Goal: Transaction & Acquisition: Purchase product/service

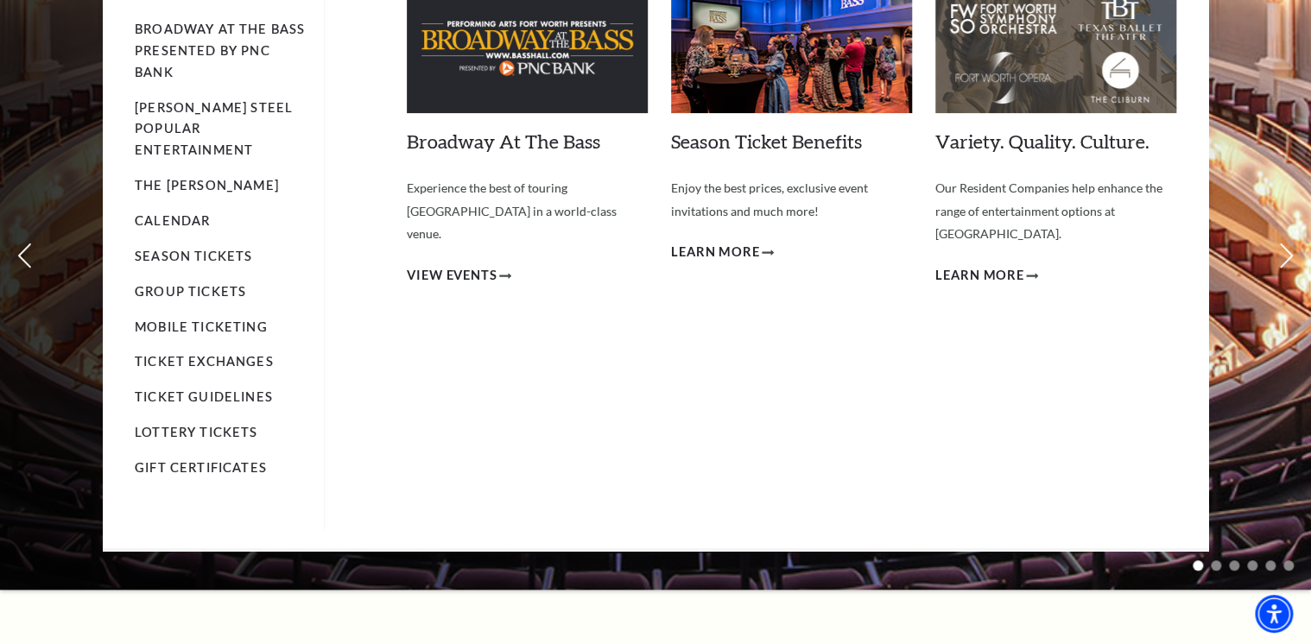
scroll to position [207, 0]
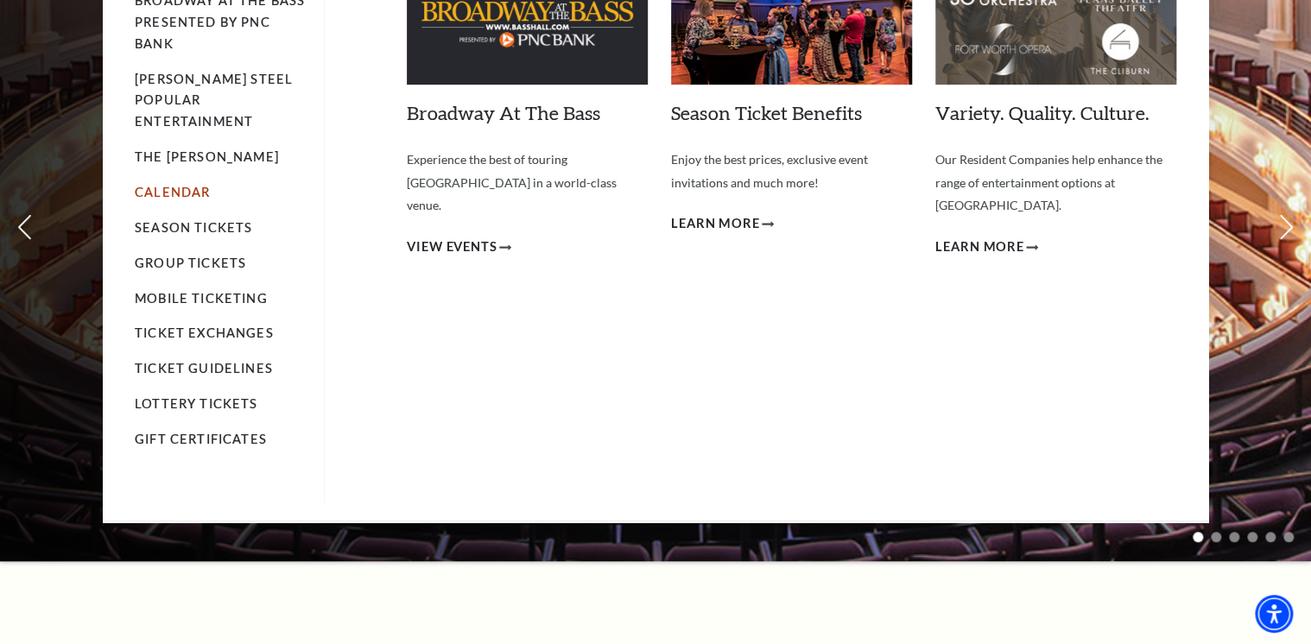
click at [202, 185] on link "Calendar" at bounding box center [172, 192] width 75 height 15
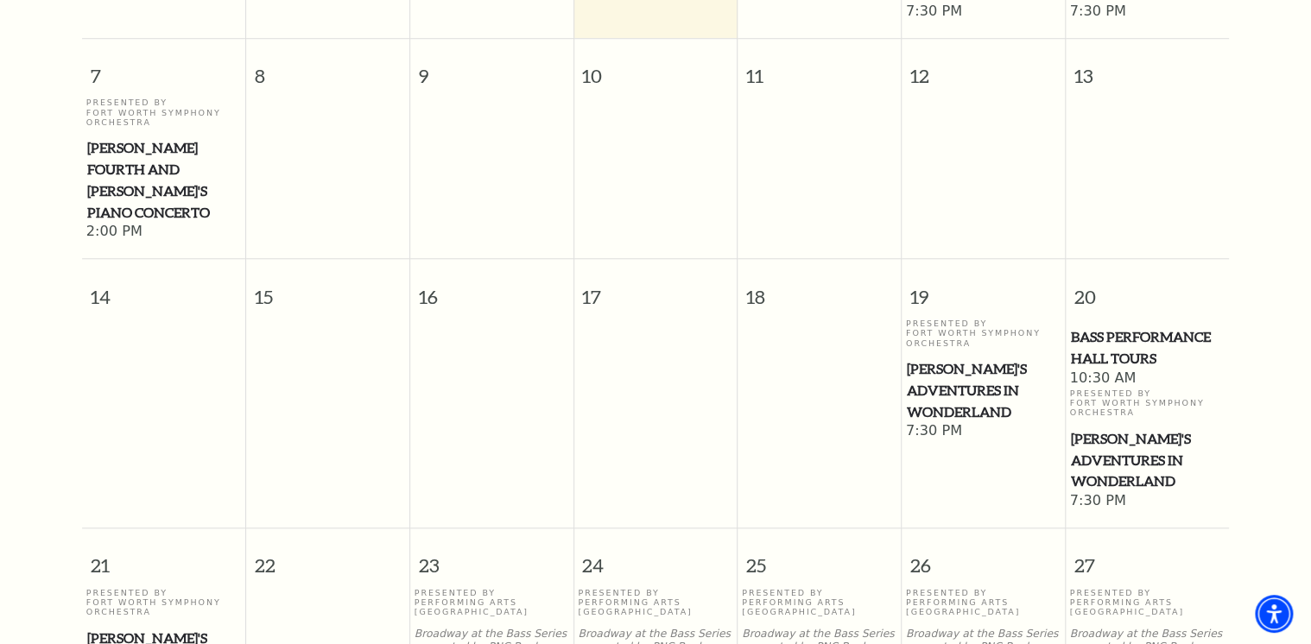
scroll to position [705, 0]
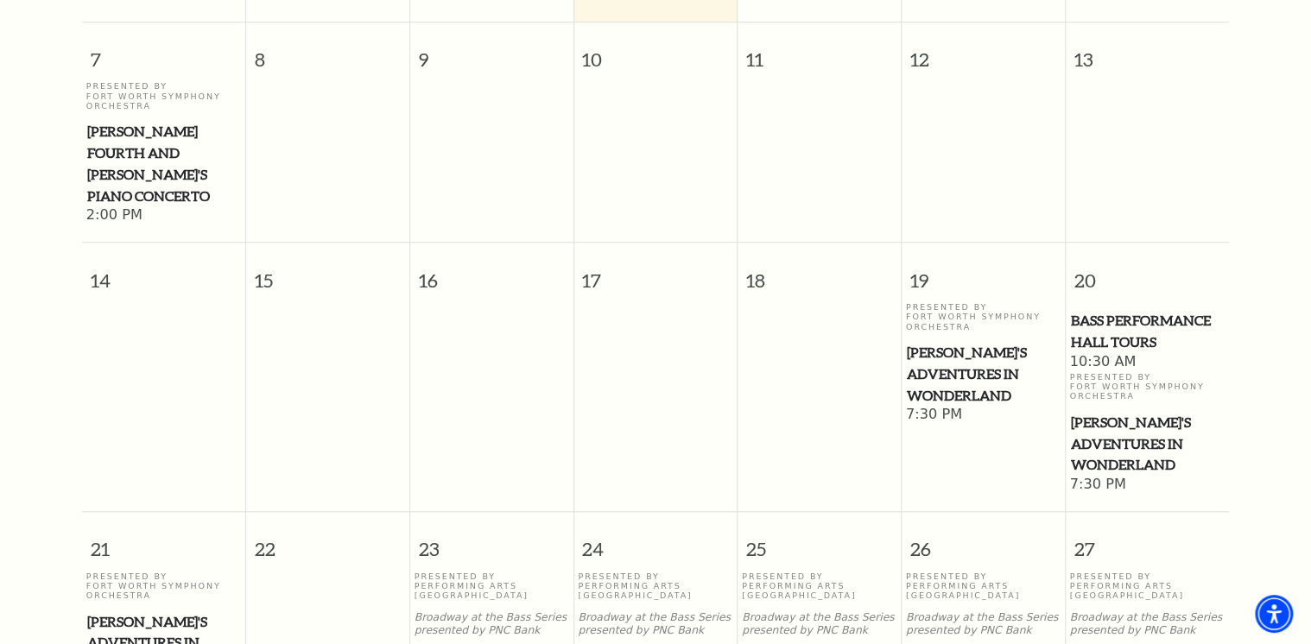
click at [1118, 310] on span "Bass Performance Hall Tours" at bounding box center [1147, 331] width 154 height 42
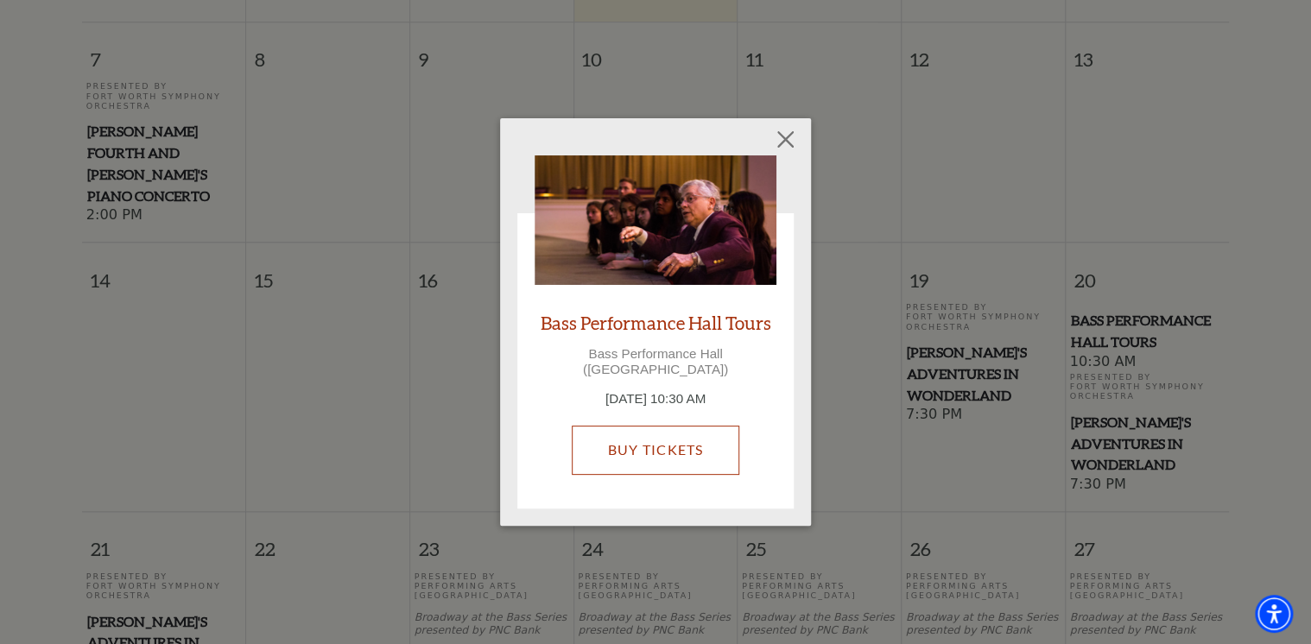
click at [637, 434] on link "Buy Tickets" at bounding box center [655, 450] width 167 height 48
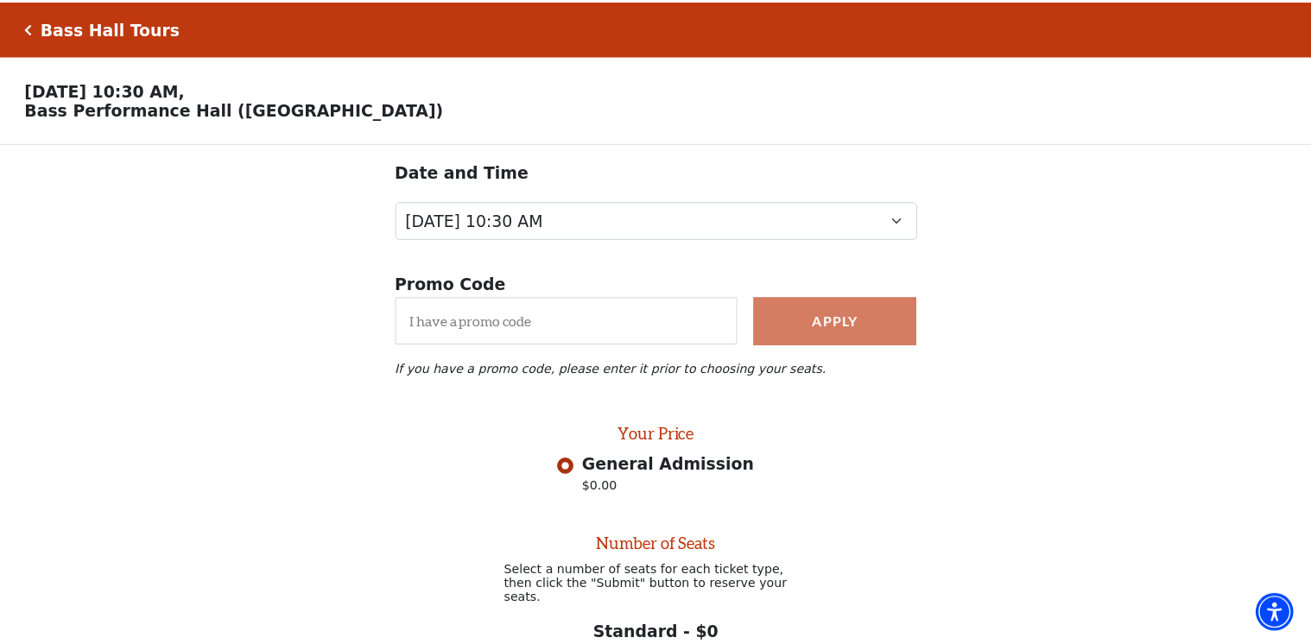
scroll to position [169, 0]
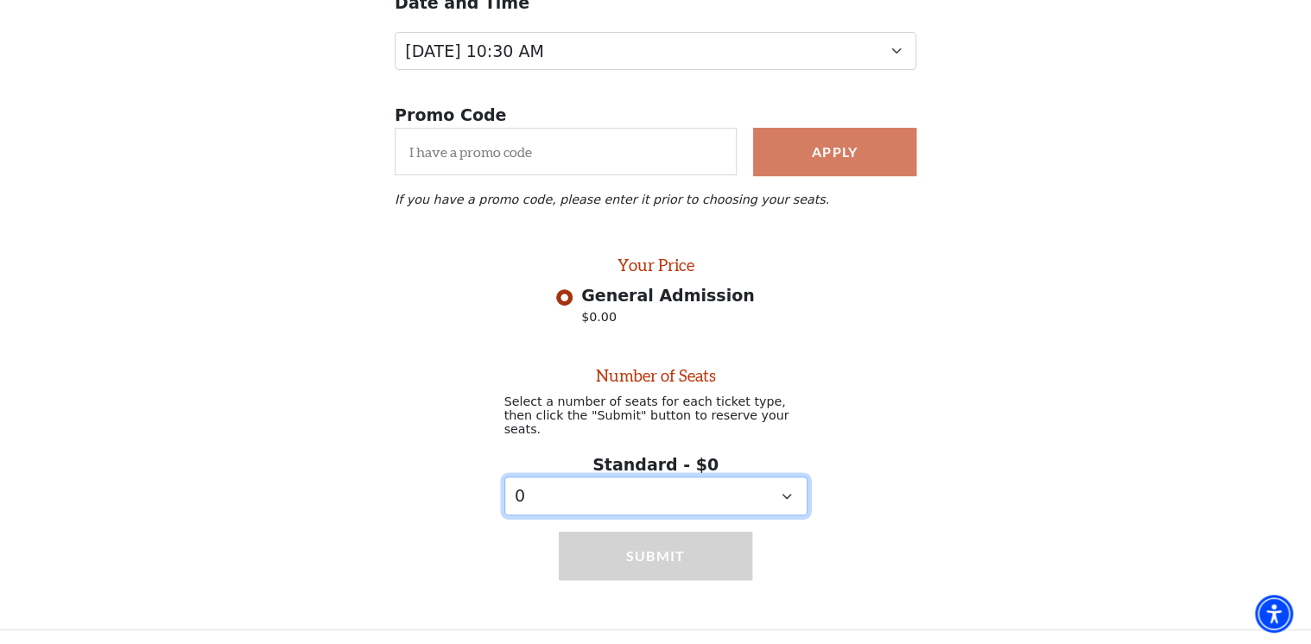
drag, startPoint x: 657, startPoint y: 503, endPoint x: 658, endPoint y: 480, distance: 23.3
click at [658, 497] on select "0 1 2 3 4 5 6 7 8 9" at bounding box center [655, 496] width 303 height 39
select select "2"
click at [504, 477] on select "0 1 2 3 4 5 6 7 8 9" at bounding box center [655, 496] width 303 height 39
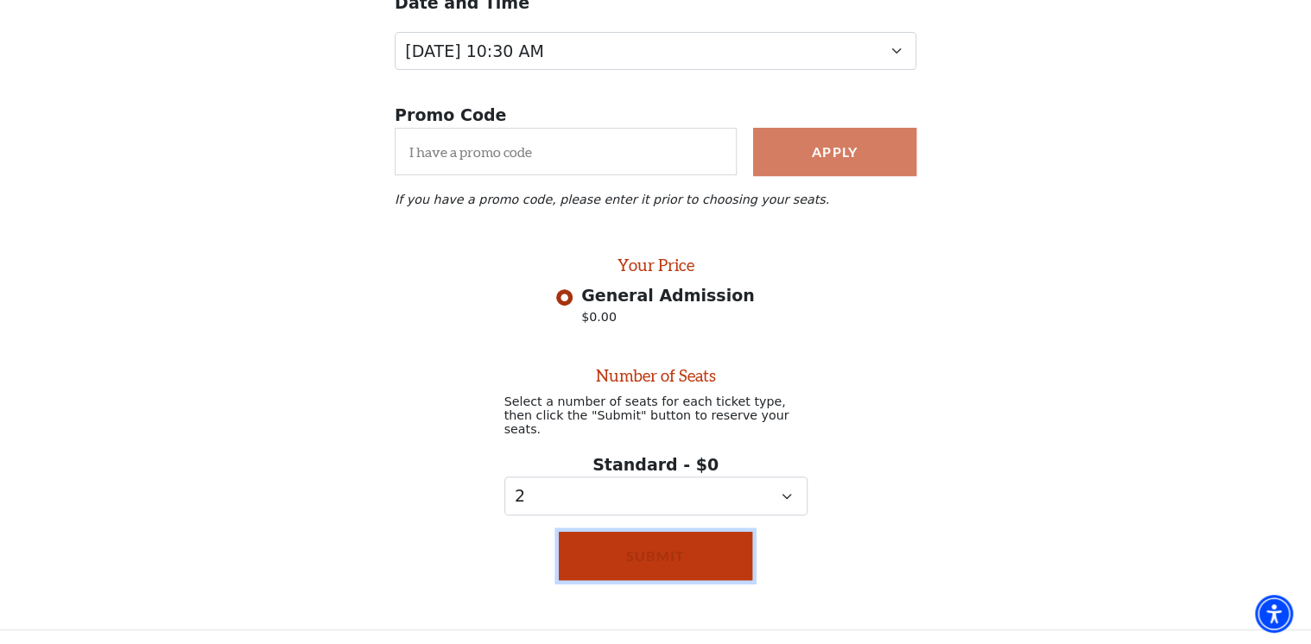
click at [655, 547] on button "Submit" at bounding box center [656, 556] width 194 height 48
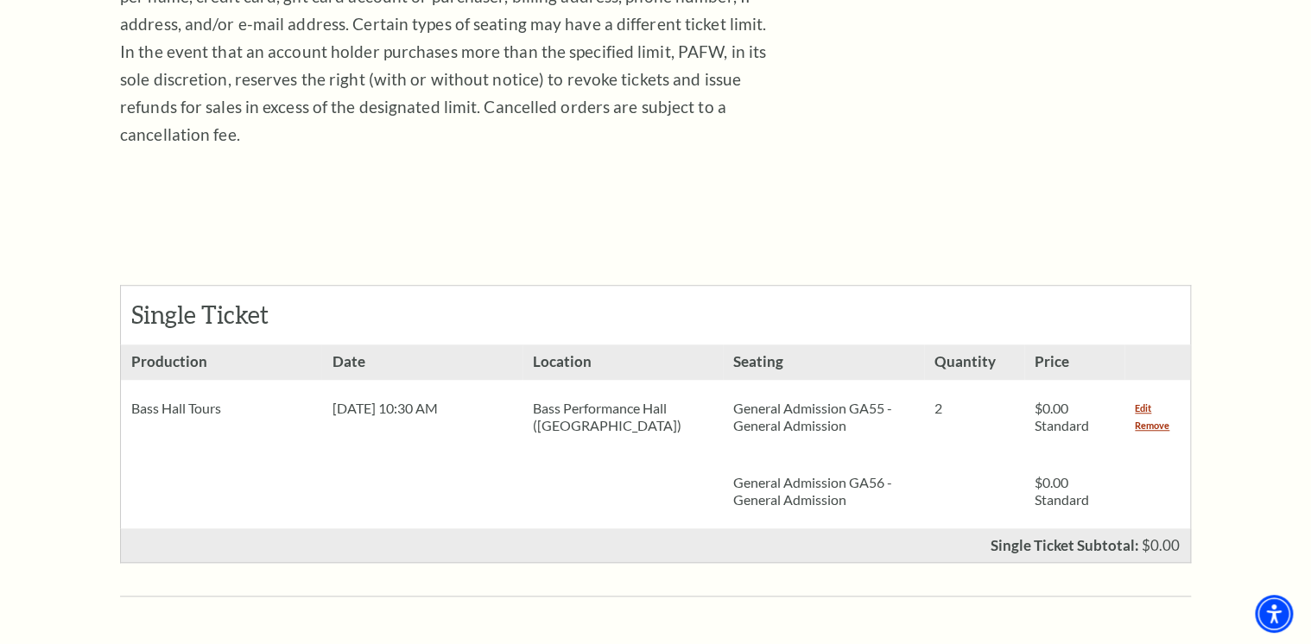
scroll to position [484, 0]
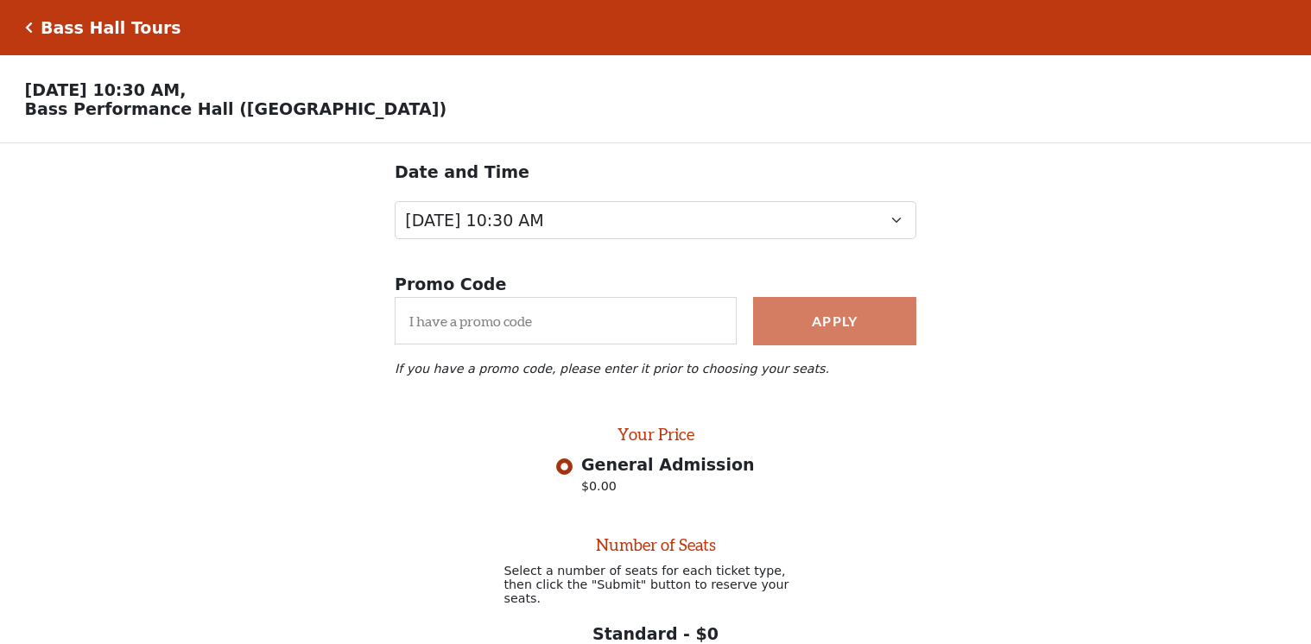
select select "2"
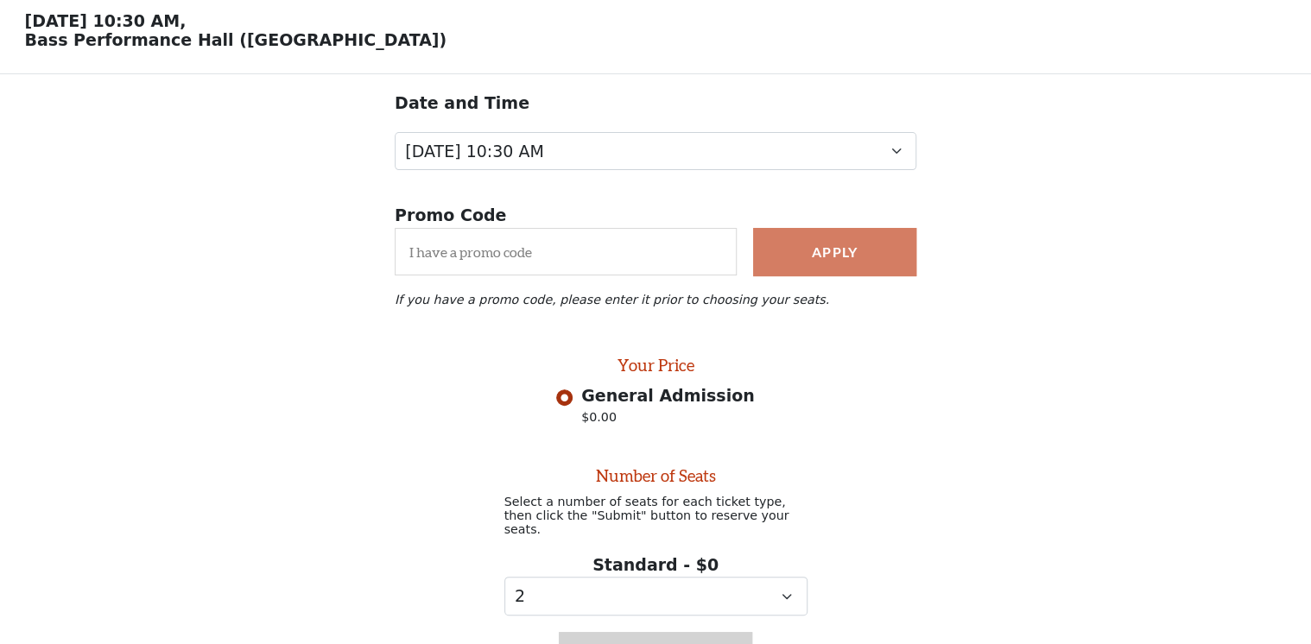
scroll to position [169, 0]
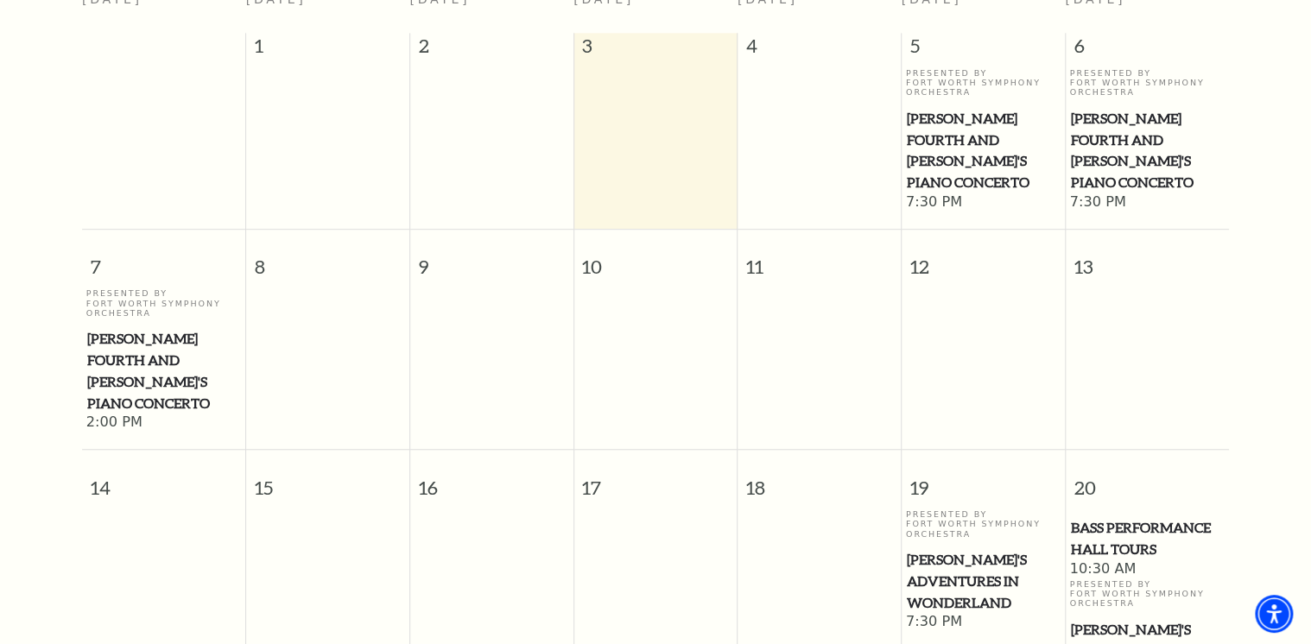
scroll to position [221, 0]
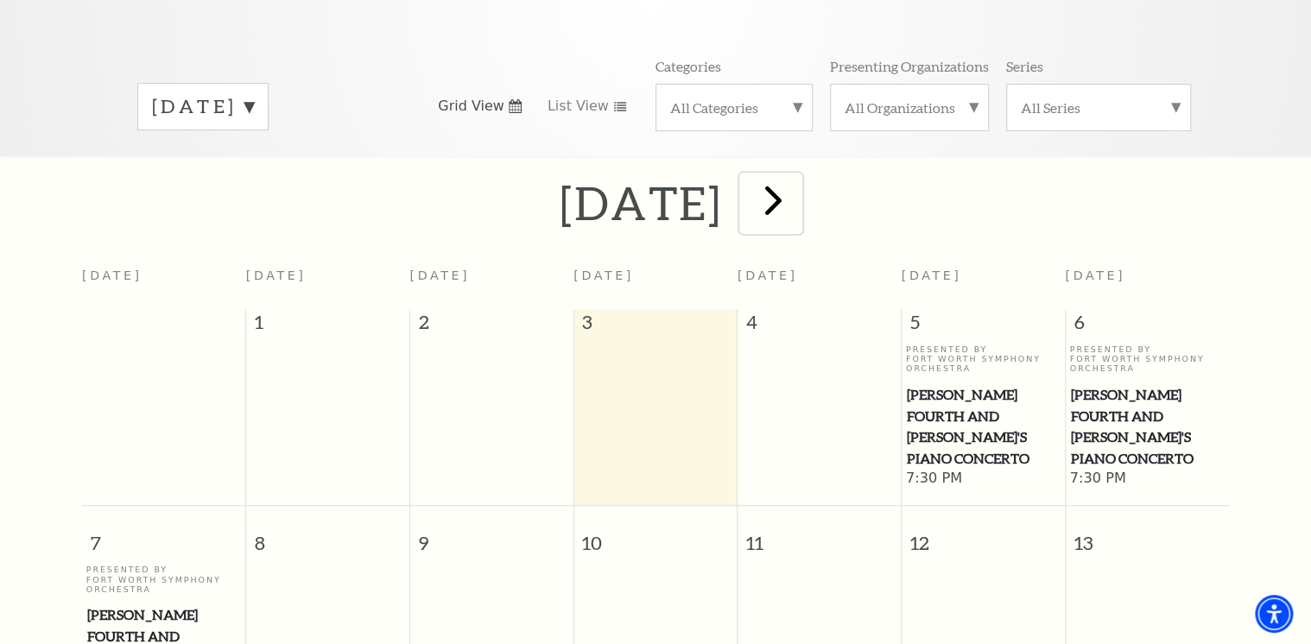
click at [797, 175] on span "next" at bounding box center [772, 199] width 49 height 49
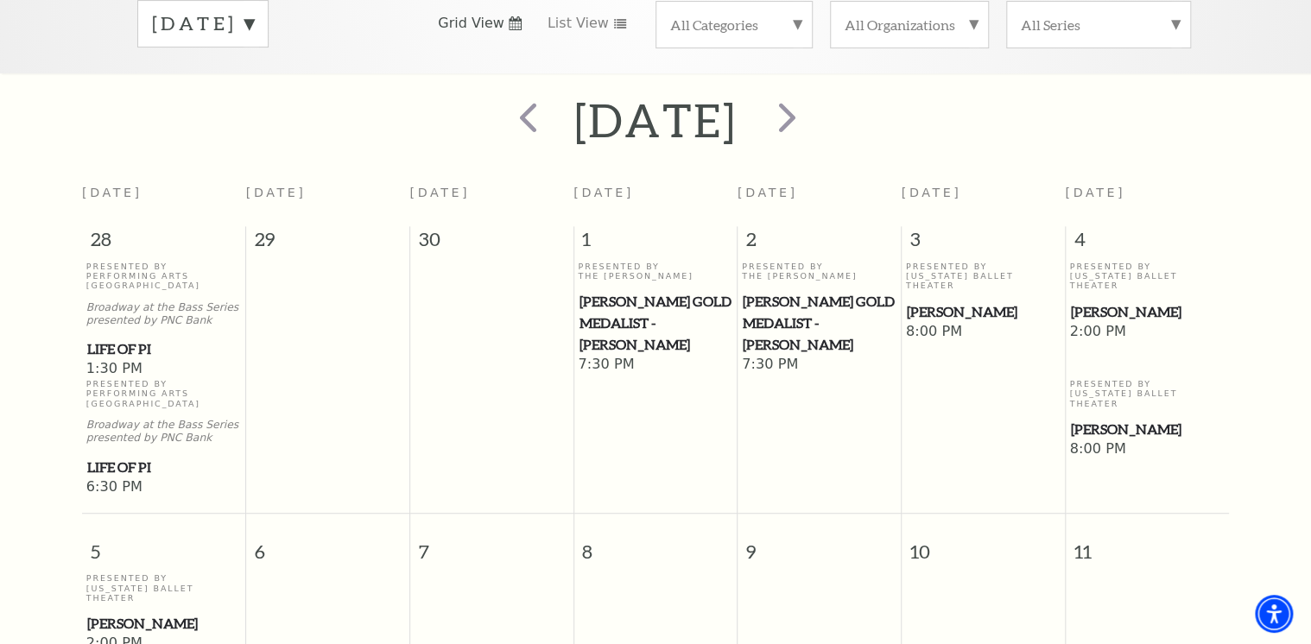
scroll to position [290, 0]
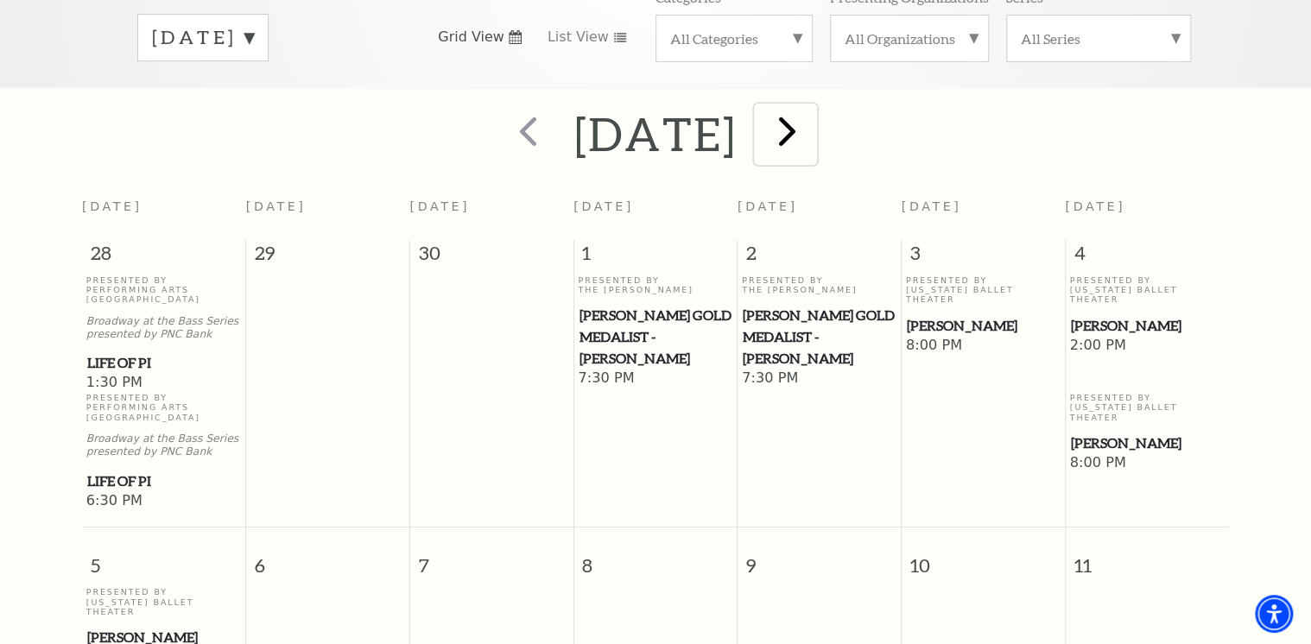
click at [812, 116] on span "next" at bounding box center [787, 130] width 49 height 49
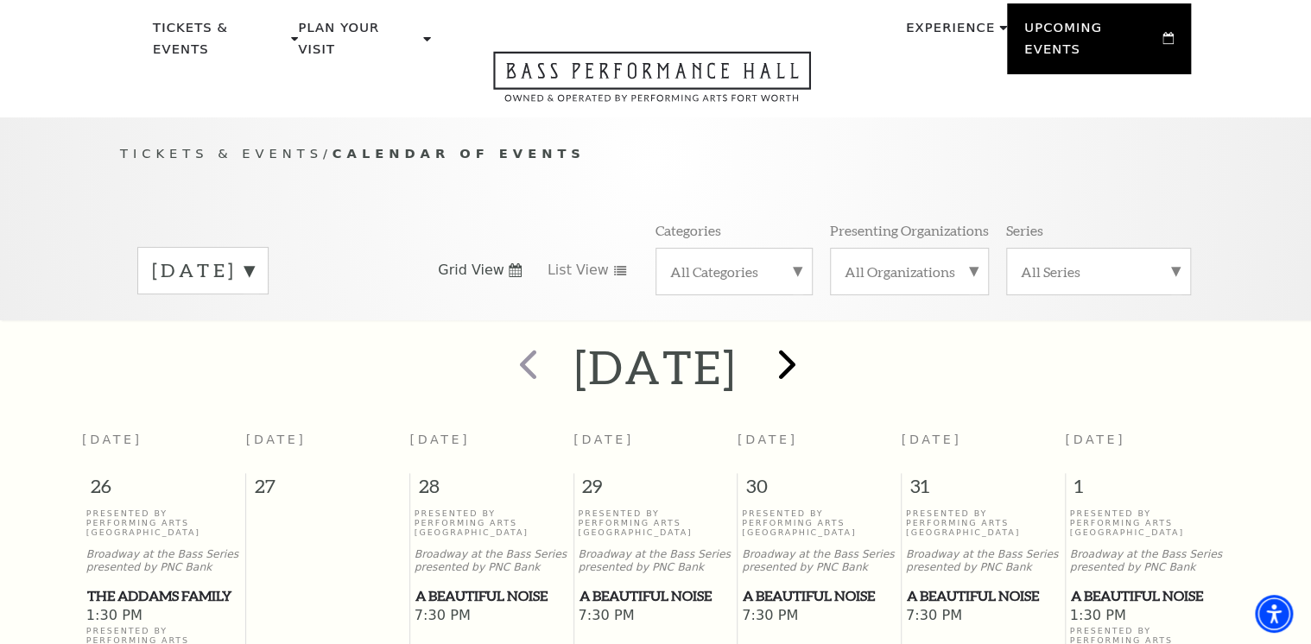
scroll to position [0, 0]
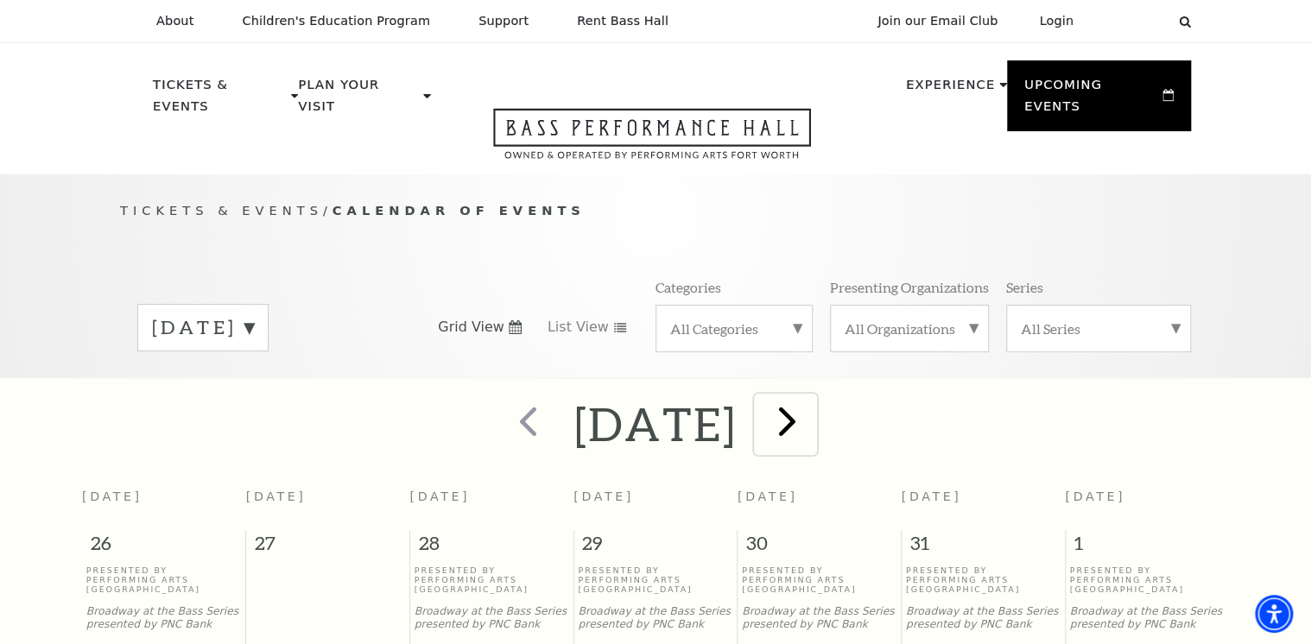
click at [812, 414] on span "next" at bounding box center [787, 420] width 49 height 49
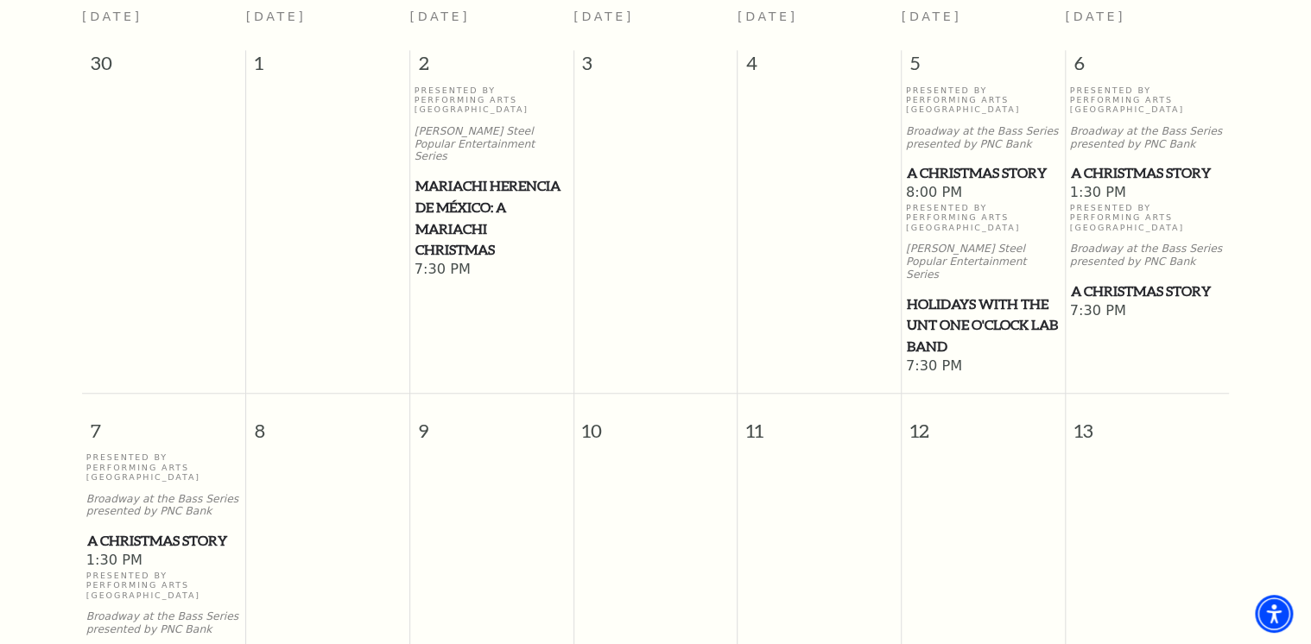
scroll to position [428, 0]
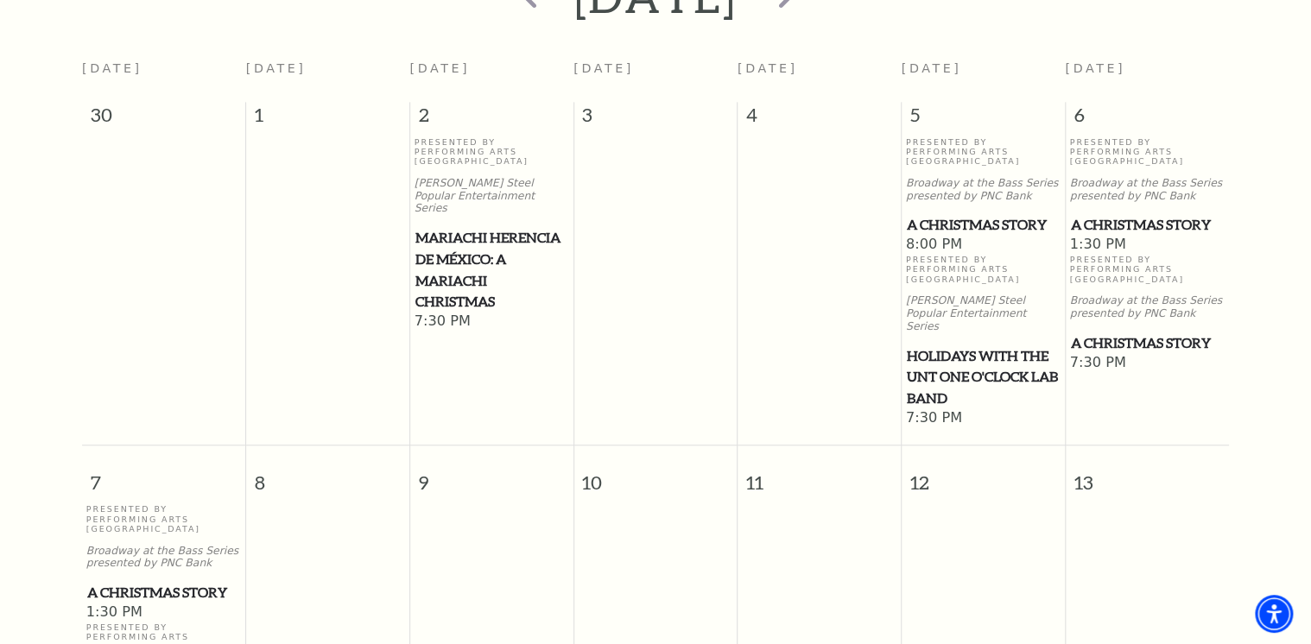
click at [956, 345] on span "Holidays with the UNT One O'Clock Lab Band" at bounding box center [983, 377] width 153 height 64
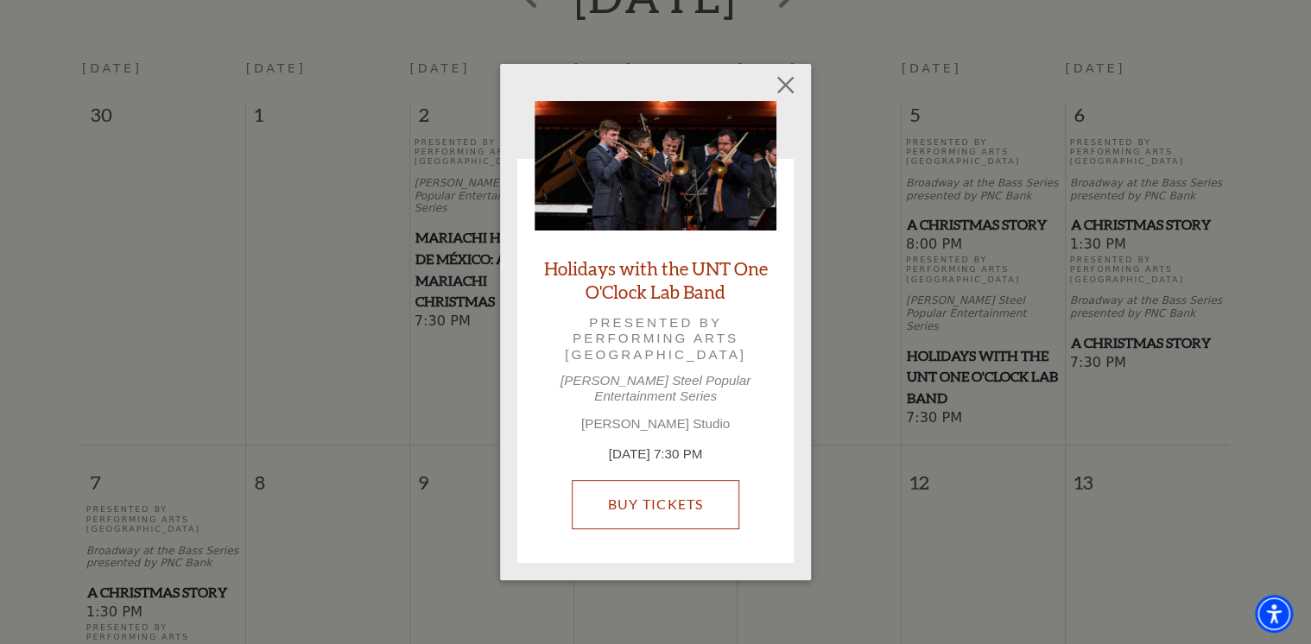
click at [643, 488] on link "Buy Tickets" at bounding box center [655, 504] width 167 height 48
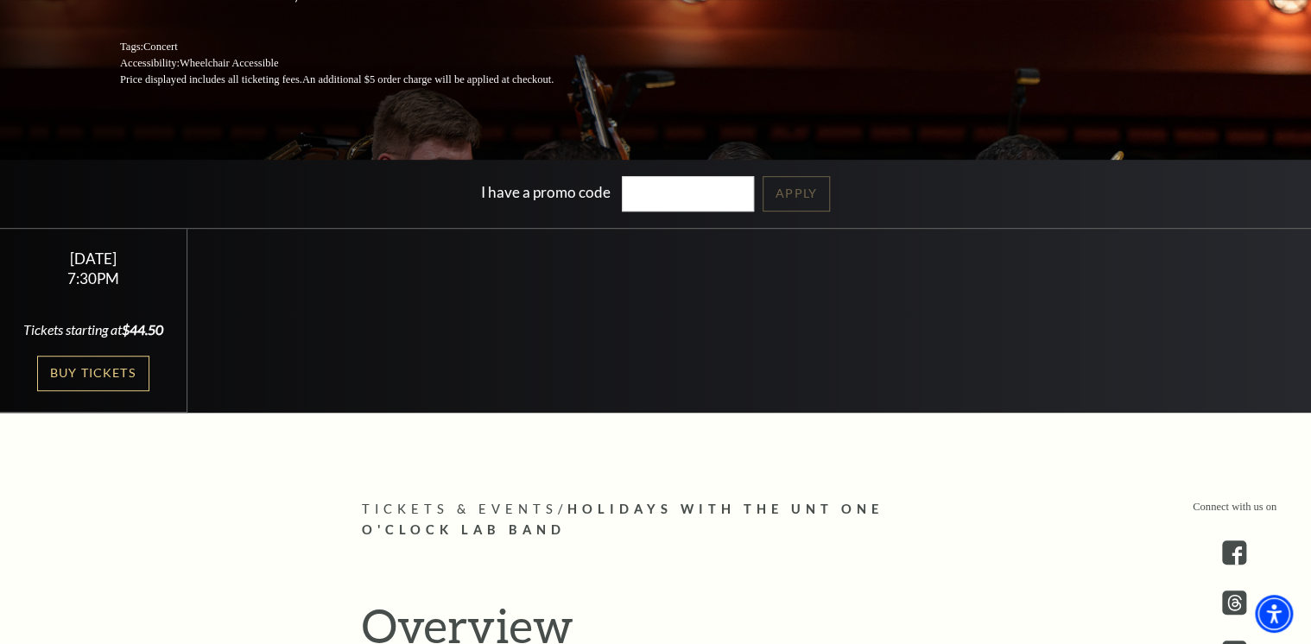
scroll to position [276, 0]
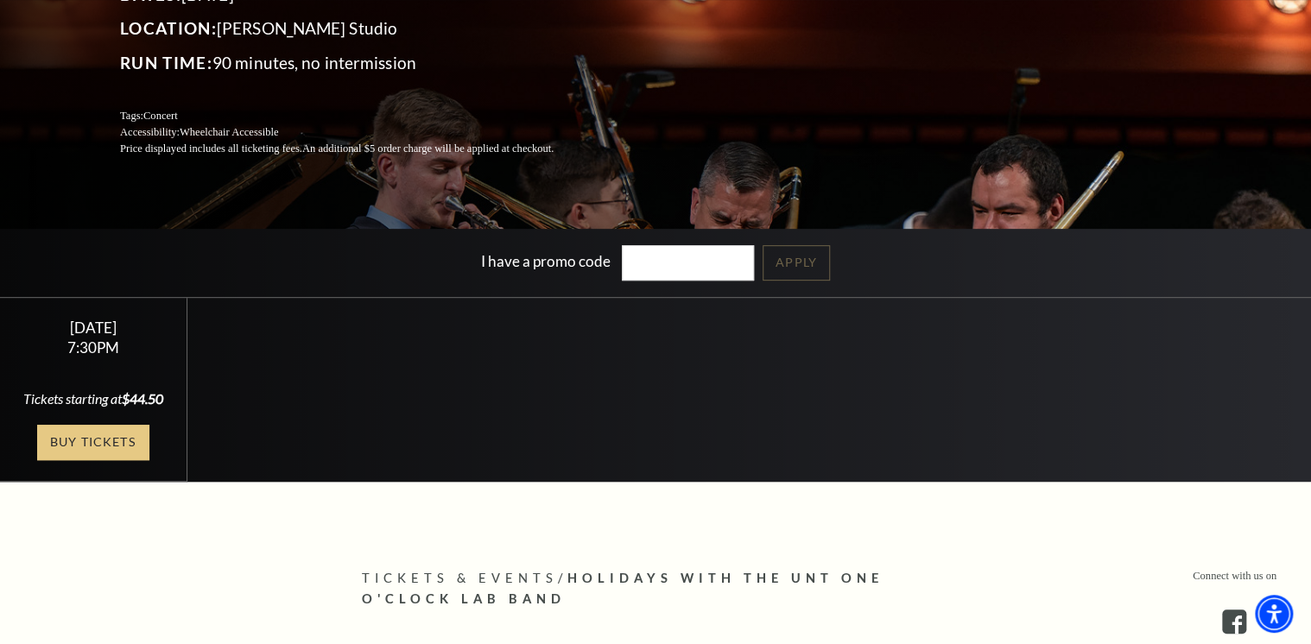
click at [89, 459] on link "Buy Tickets" at bounding box center [93, 442] width 112 height 35
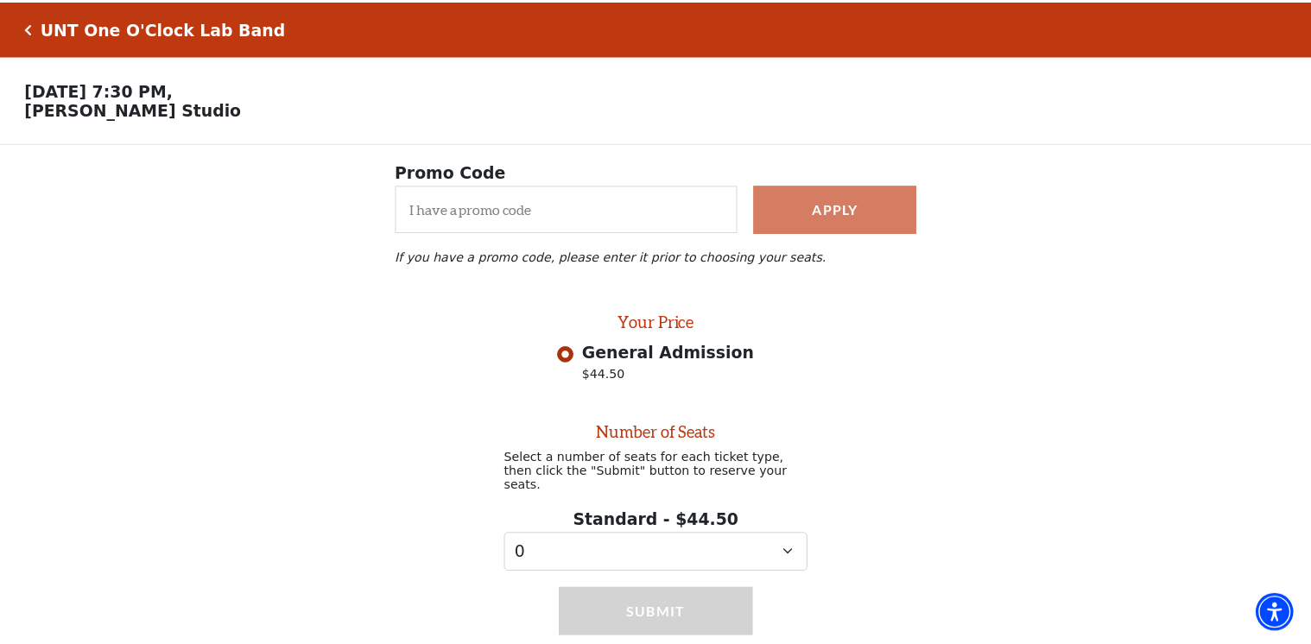
scroll to position [57, 0]
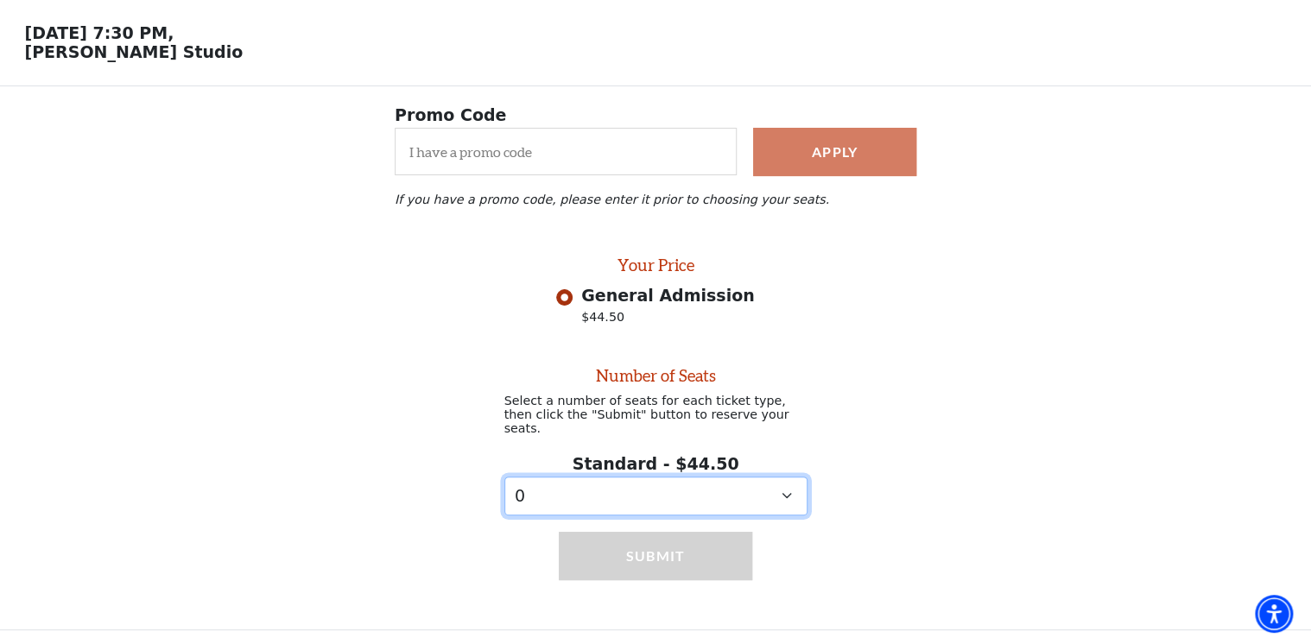
click at [788, 497] on select "0 1" at bounding box center [655, 496] width 303 height 39
click at [912, 436] on div "Number of Seats Select a number of seats for each ticket type, then click the "…" at bounding box center [655, 424] width 1311 height 182
click at [540, 495] on select "0 1" at bounding box center [655, 496] width 303 height 39
select select "1"
click at [504, 477] on select "0 1" at bounding box center [655, 496] width 303 height 39
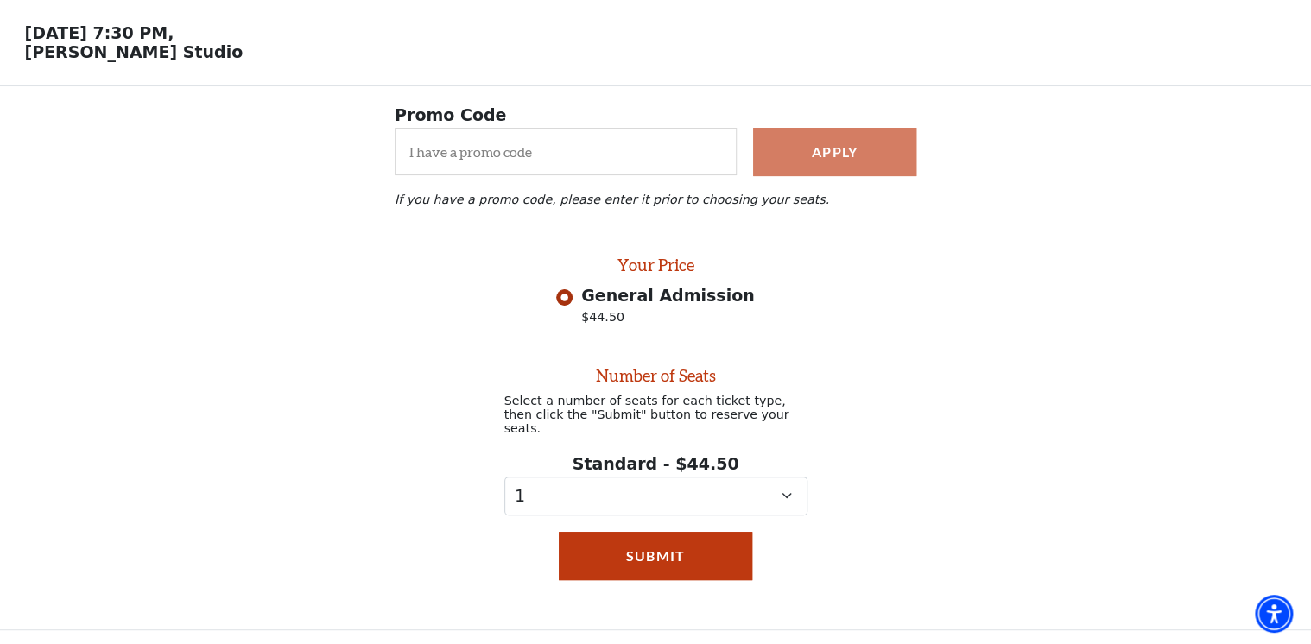
click at [636, 305] on span "General Admission" at bounding box center [668, 295] width 174 height 19
click at [573, 306] on input "General Admission $44.50" at bounding box center [564, 297] width 16 height 16
click at [794, 492] on select "0 1" at bounding box center [655, 496] width 303 height 39
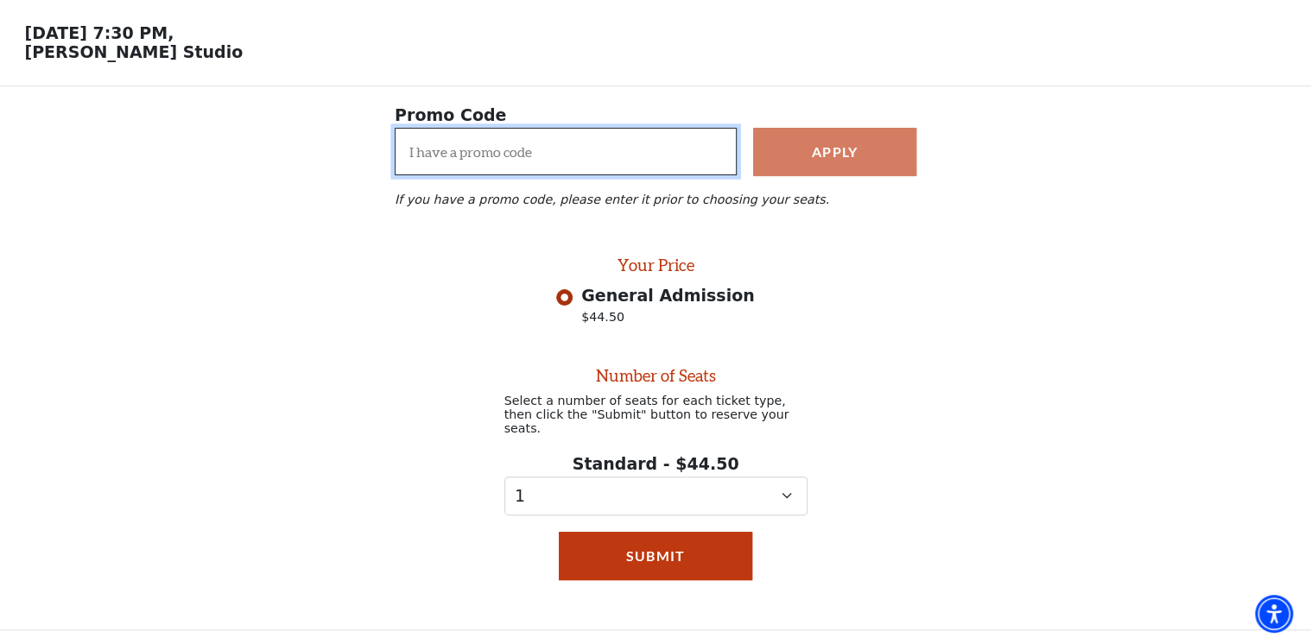
click at [440, 167] on input "I have a promo code" at bounding box center [566, 151] width 342 height 47
type input "summer30"
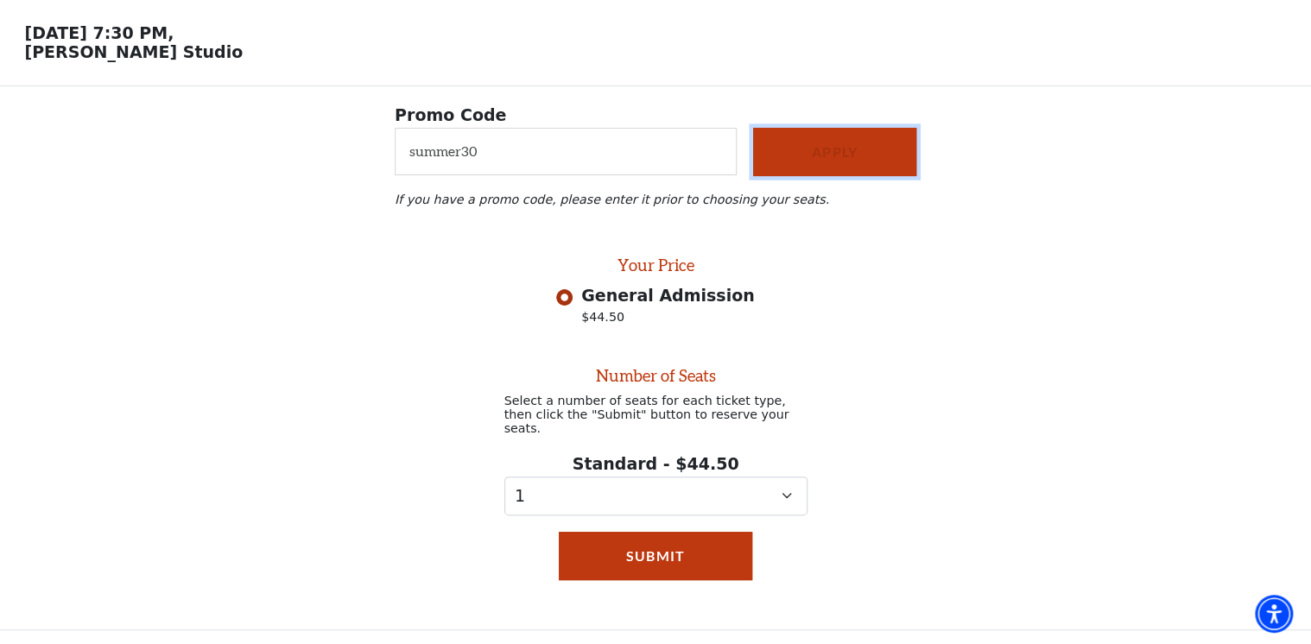
click at [857, 151] on button "Apply" at bounding box center [834, 152] width 163 height 48
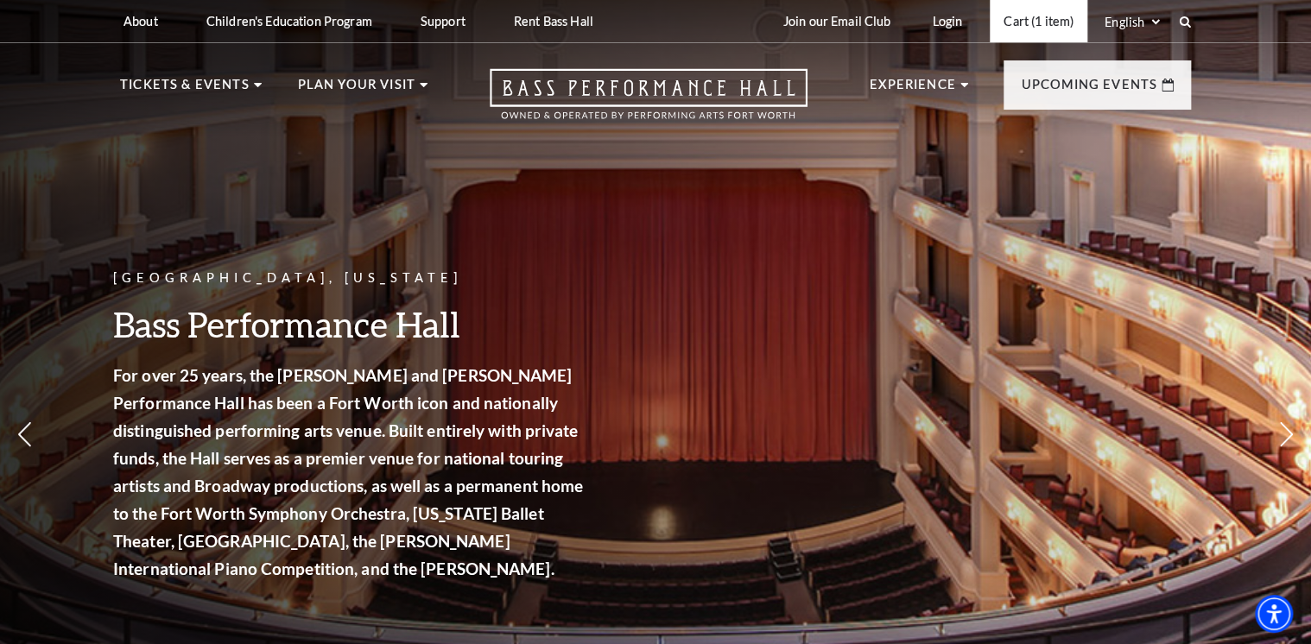
click at [1035, 20] on link "Cart (1 item)" at bounding box center [1039, 21] width 98 height 42
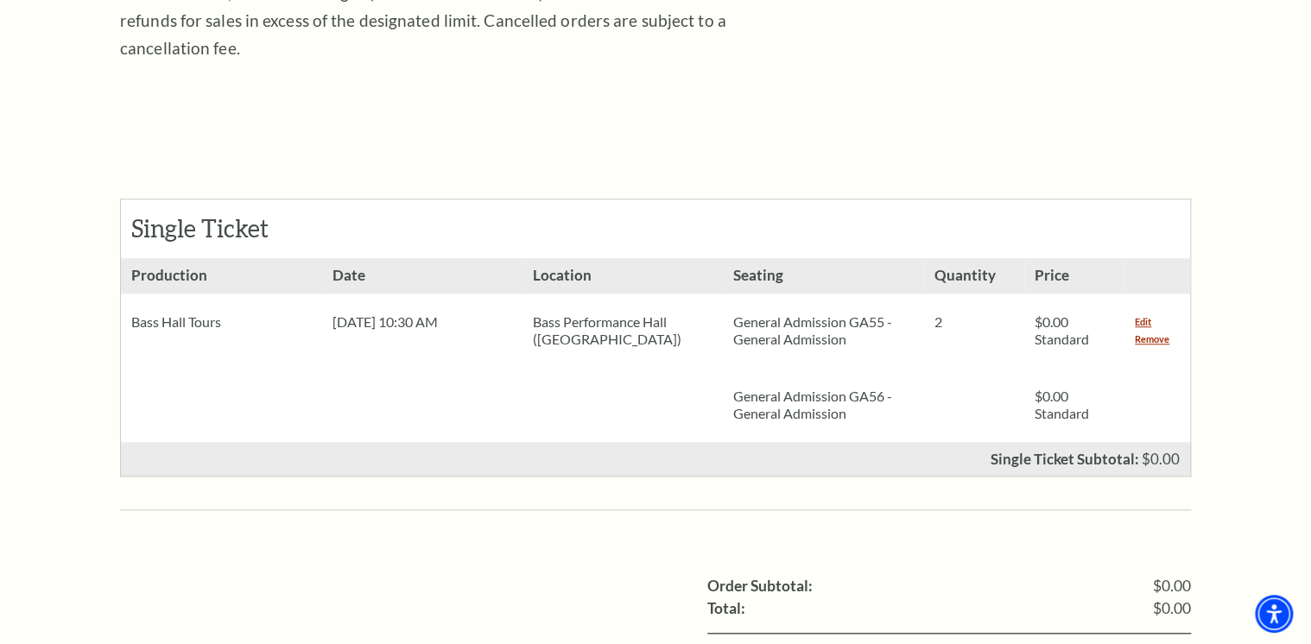
scroll to position [580, 0]
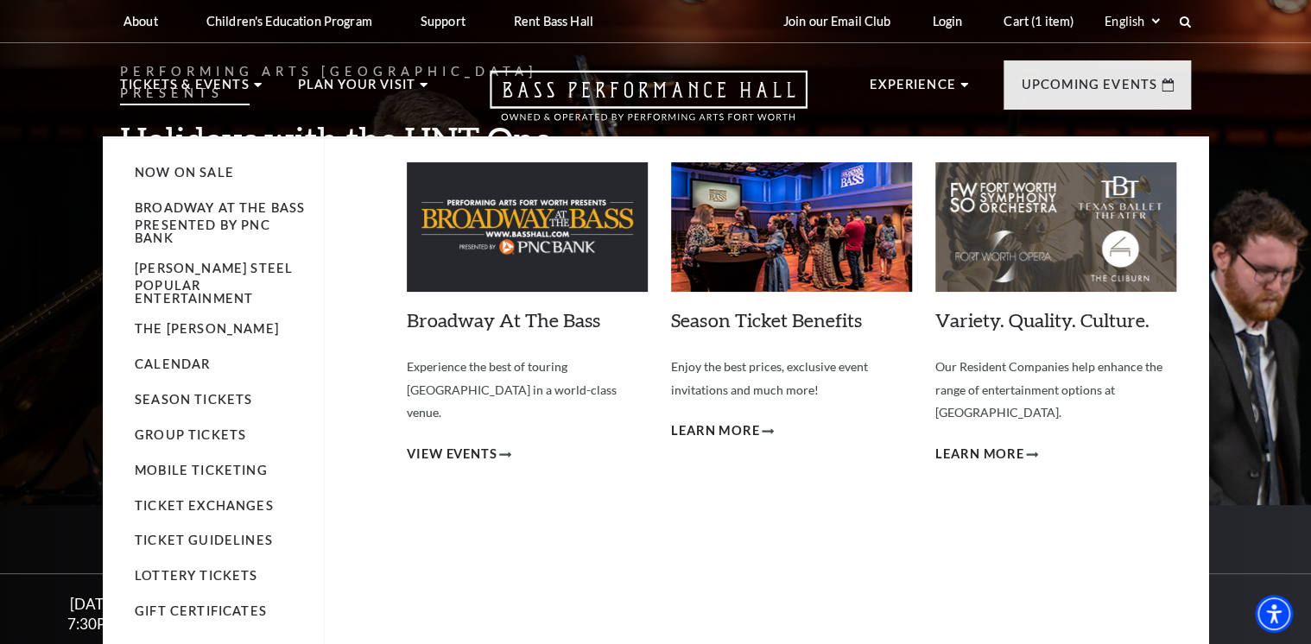
click at [521, 238] on img at bounding box center [527, 227] width 241 height 130
click at [522, 213] on img at bounding box center [527, 227] width 241 height 130
click at [484, 444] on span "View Events" at bounding box center [452, 455] width 91 height 22
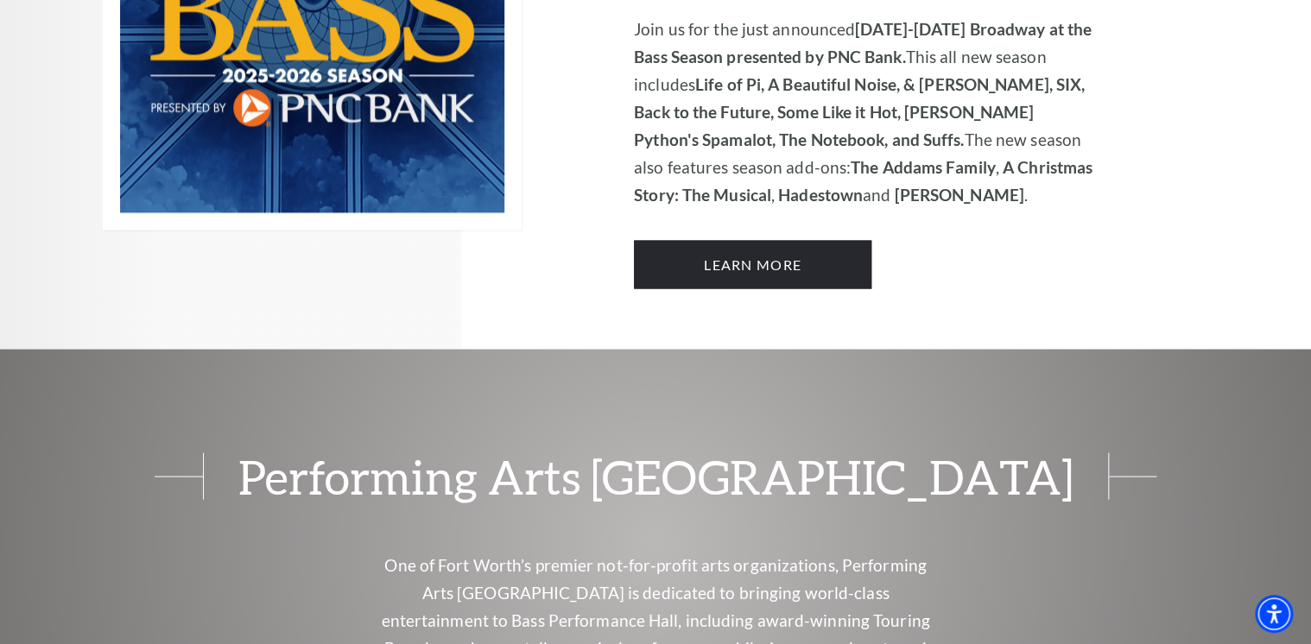
scroll to position [1409, 0]
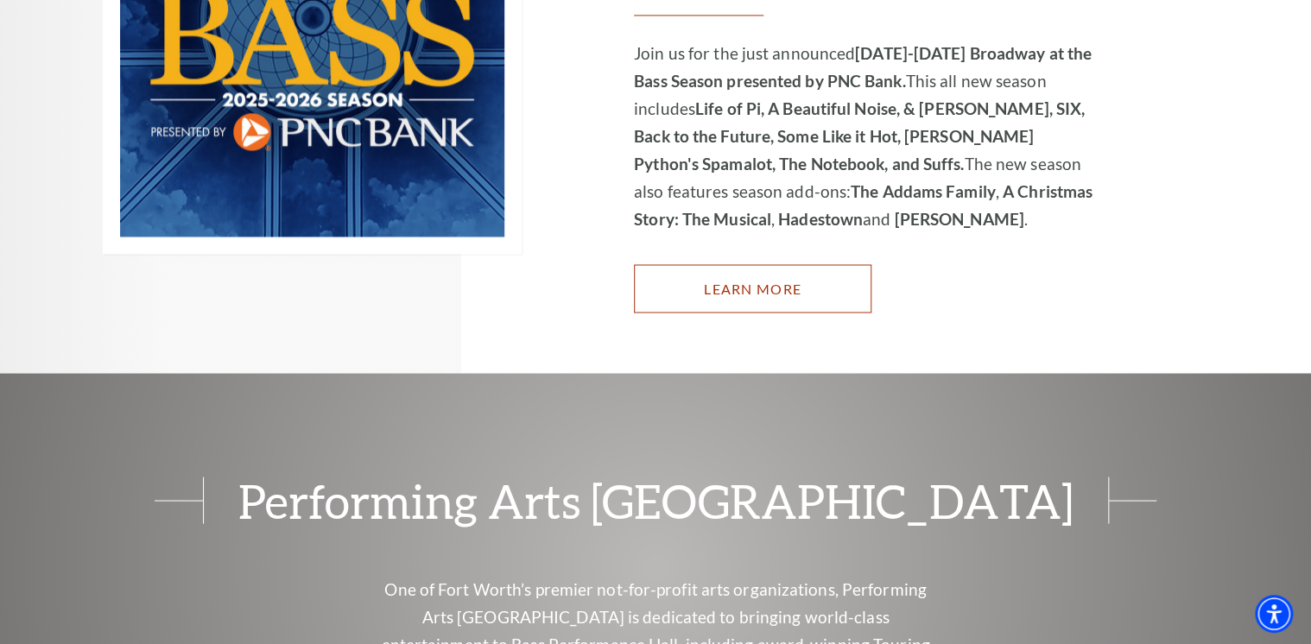
click at [763, 264] on link "Learn More" at bounding box center [752, 288] width 237 height 48
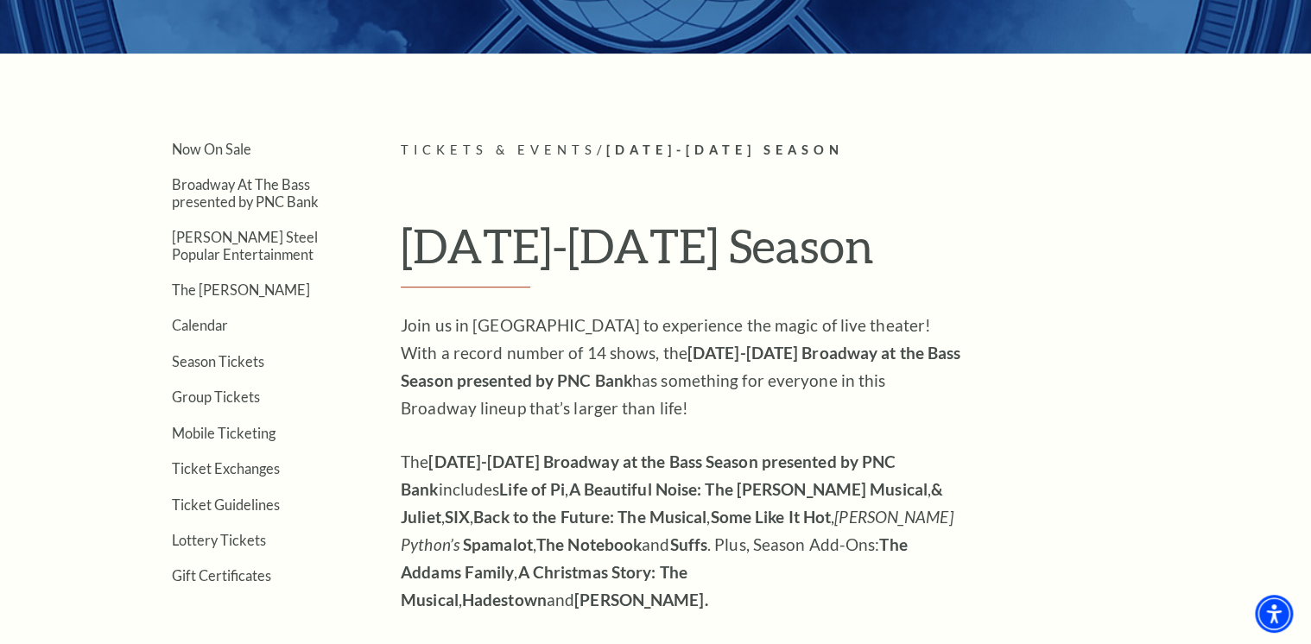
scroll to position [415, 0]
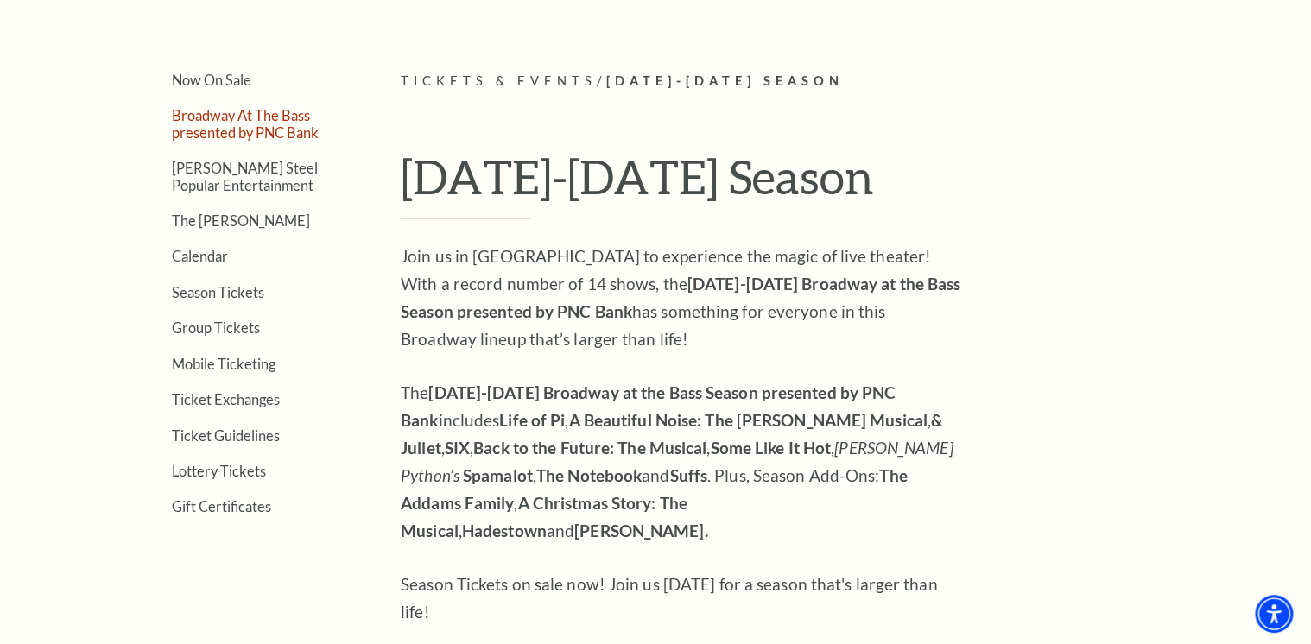
click at [236, 119] on link "Broadway At The Bass presented by PNC Bank" at bounding box center [245, 123] width 147 height 33
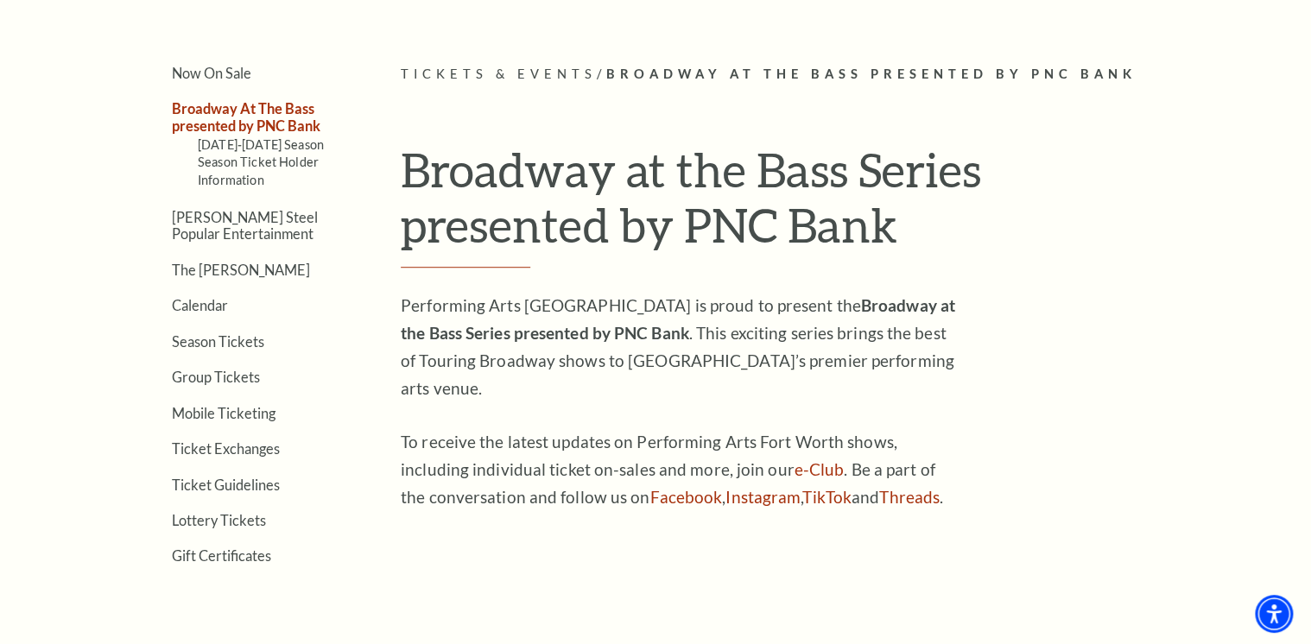
scroll to position [415, 0]
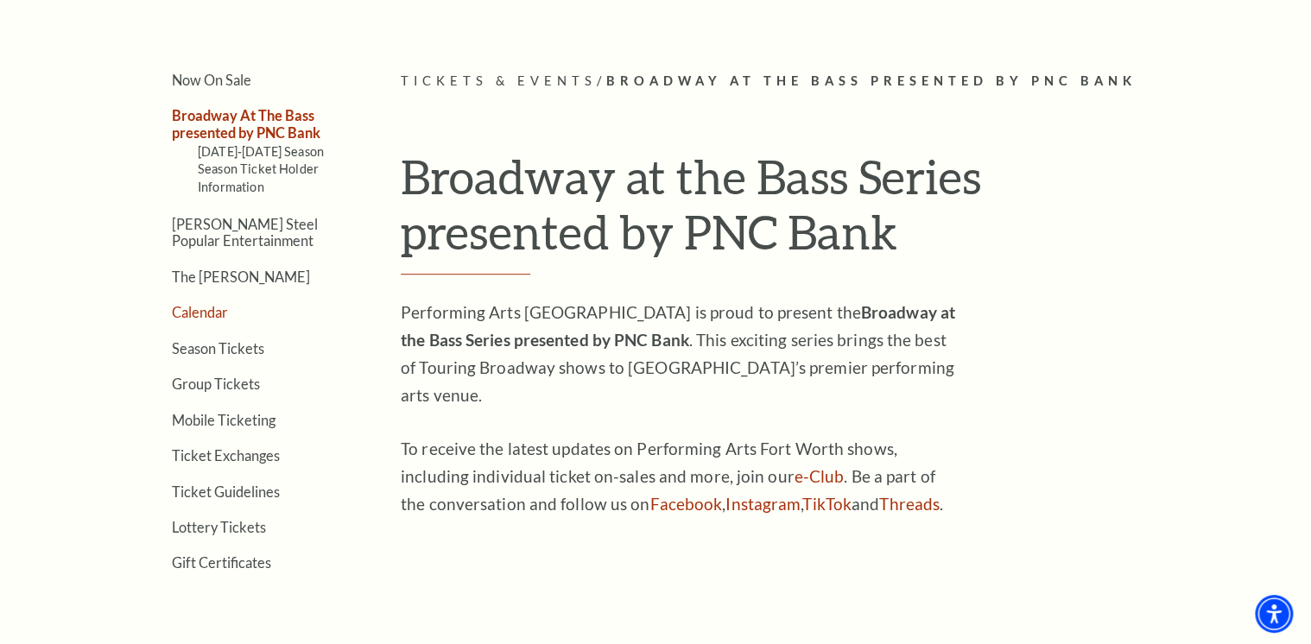
click at [204, 304] on link "Calendar" at bounding box center [200, 312] width 56 height 16
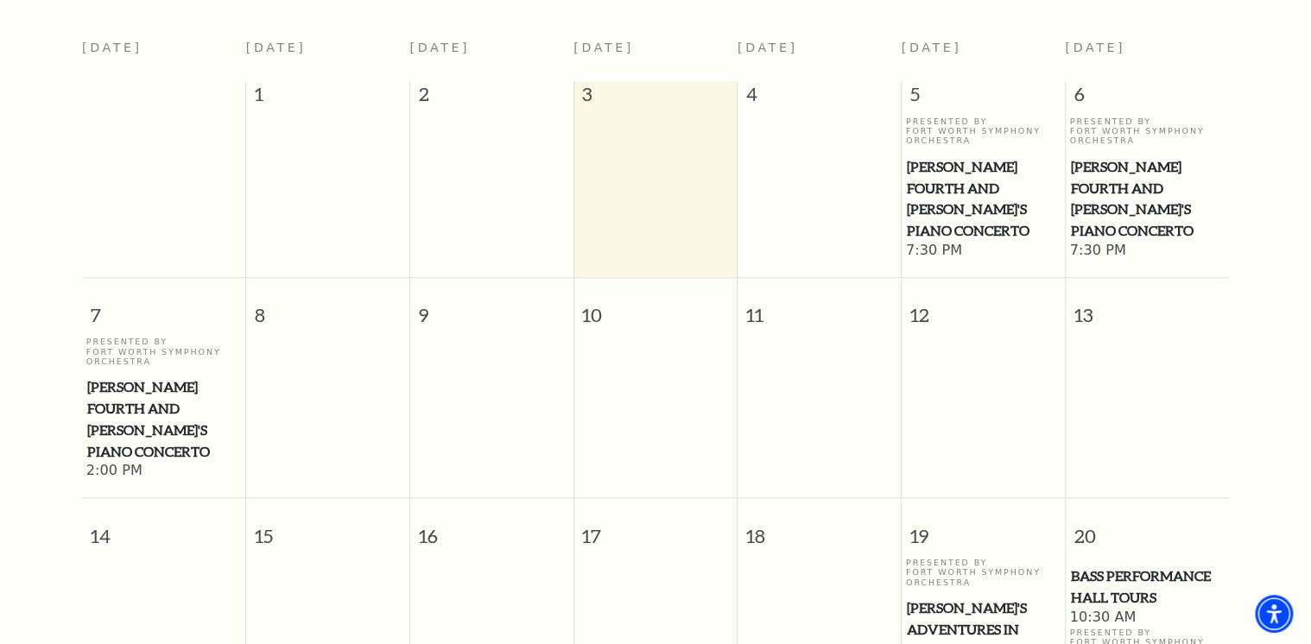
scroll to position [497, 0]
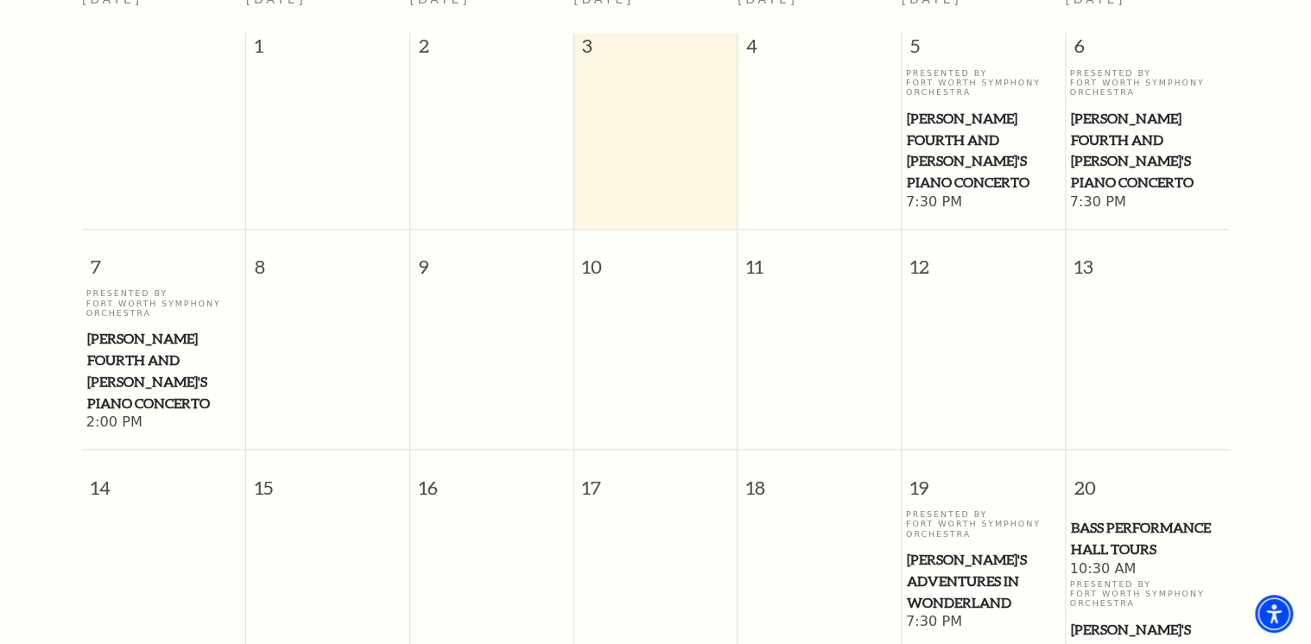
click at [1099, 517] on span "Bass Performance Hall Tours" at bounding box center [1147, 538] width 154 height 42
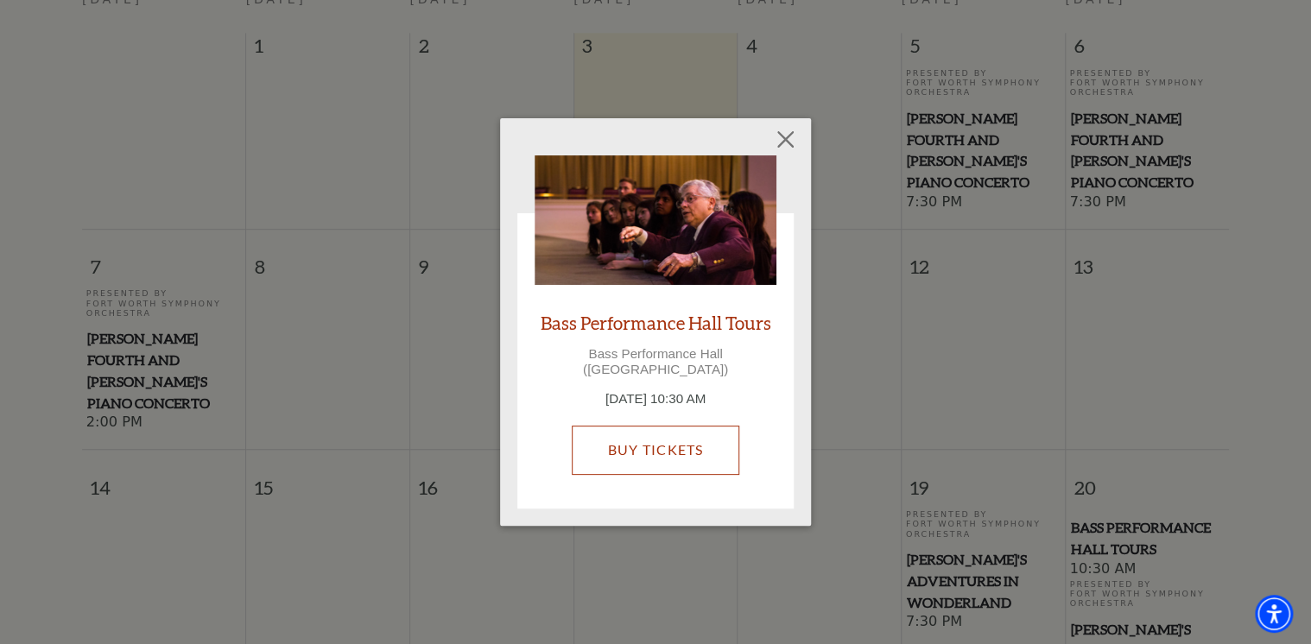
click at [710, 432] on link "Buy Tickets" at bounding box center [655, 450] width 167 height 48
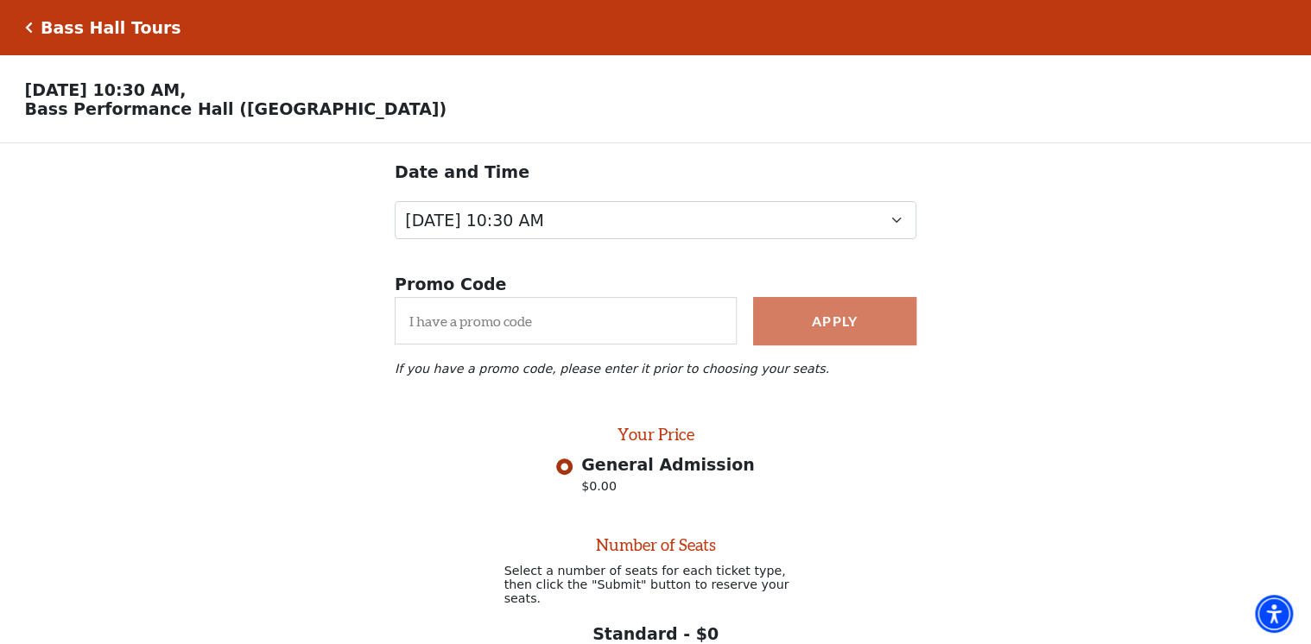
click at [72, 26] on h5 "Bass Hall Tours" at bounding box center [111, 28] width 141 height 20
click at [28, 25] on icon "Click here to go back to filters" at bounding box center [29, 28] width 8 height 12
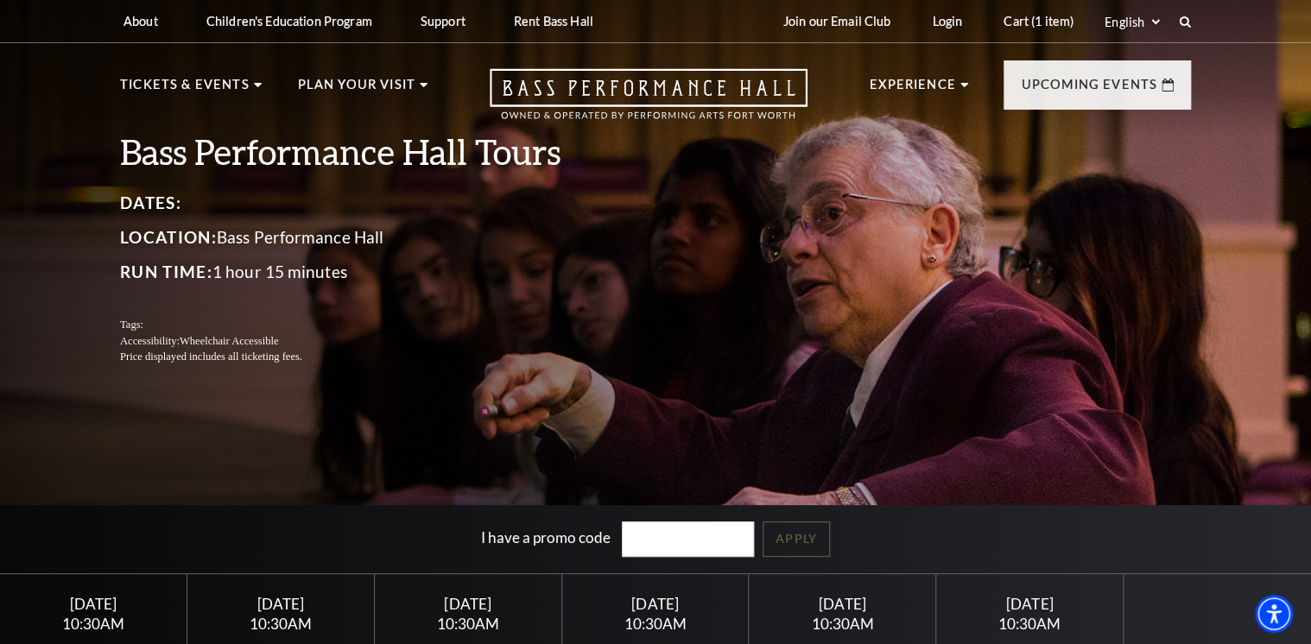
click at [351, 142] on h3 "Bass Performance Hall Tours" at bounding box center [357, 152] width 475 height 44
drag, startPoint x: 351, startPoint y: 142, endPoint x: 475, endPoint y: 156, distance: 125.1
click at [475, 156] on h3 "Bass Performance Hall Tours" at bounding box center [357, 152] width 475 height 44
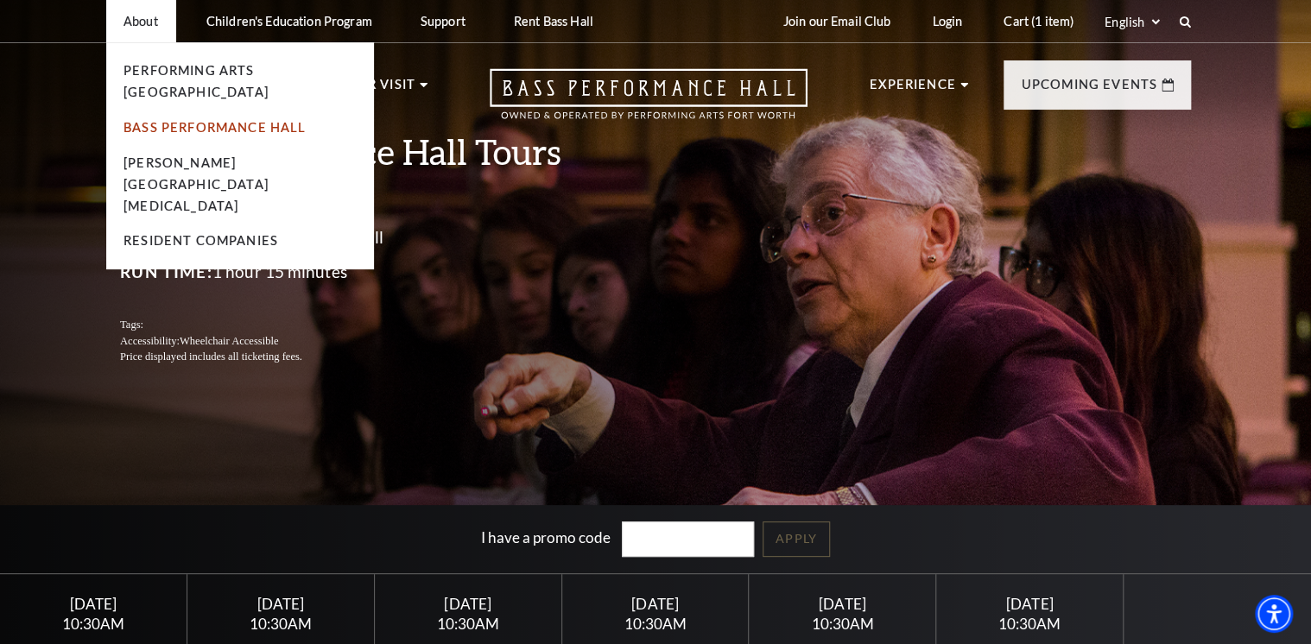
click at [169, 120] on link "Bass Performance Hall" at bounding box center [214, 127] width 183 height 15
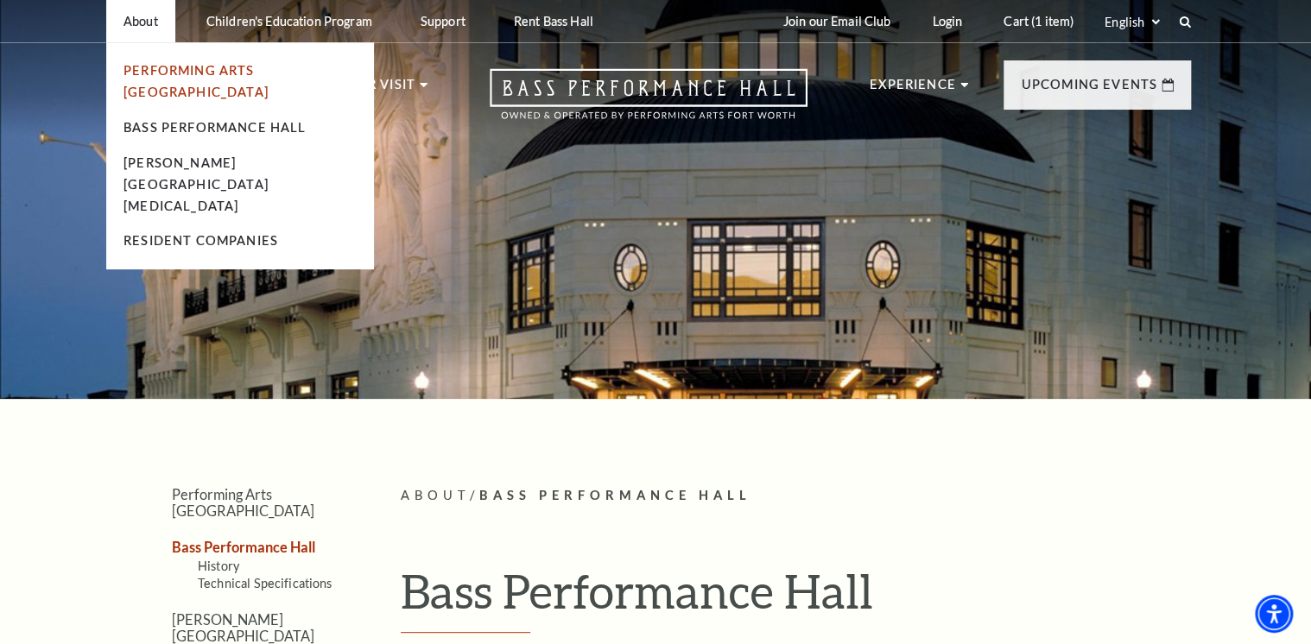
click at [160, 73] on link "Performing Arts [GEOGRAPHIC_DATA]" at bounding box center [195, 81] width 145 height 36
